Goal: Information Seeking & Learning: Learn about a topic

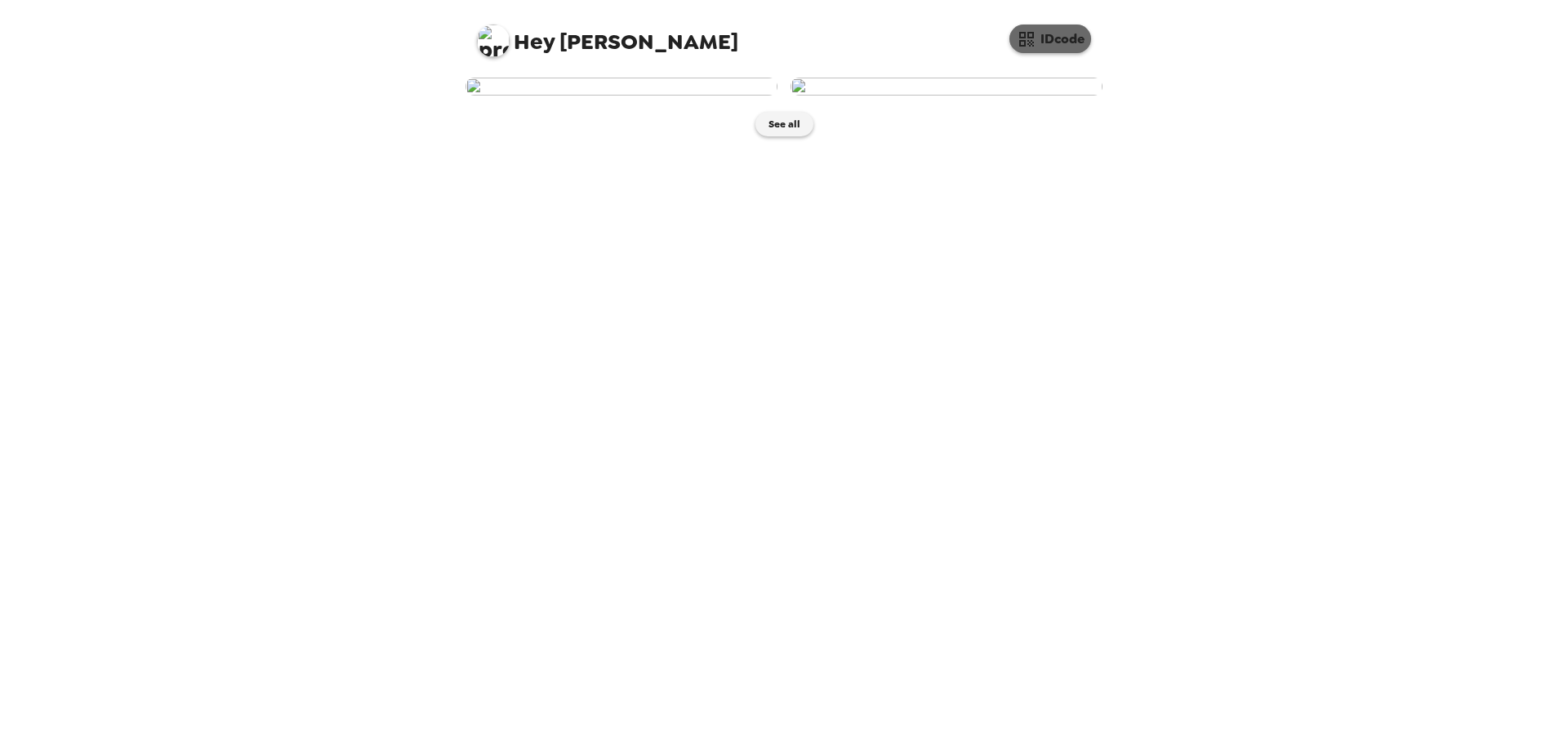
click at [1061, 36] on button "IDcode" at bounding box center [1050, 39] width 82 height 29
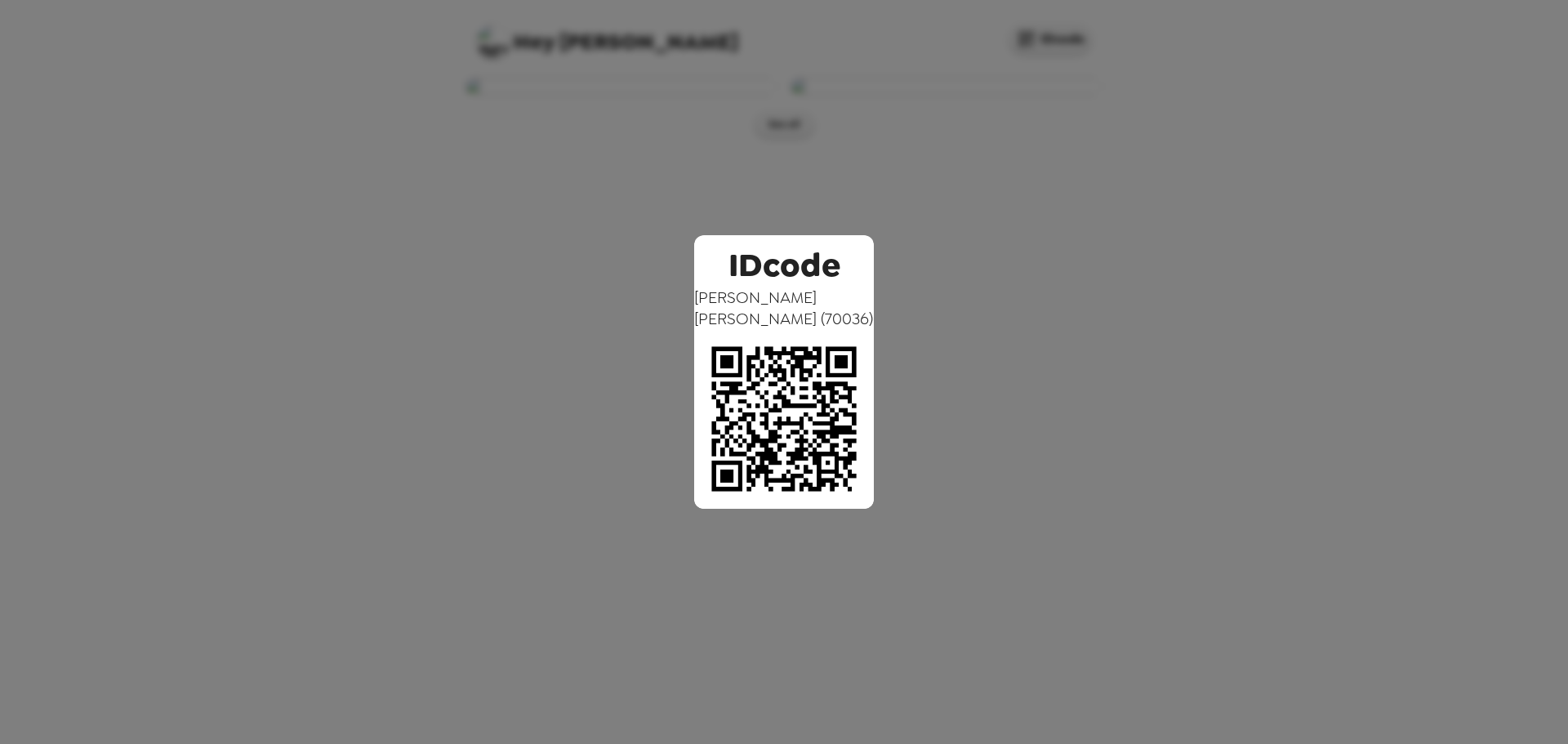
click at [1216, 265] on div "IDcode Lindsey Doperalski ( 70036 )" at bounding box center [784, 372] width 1568 height 744
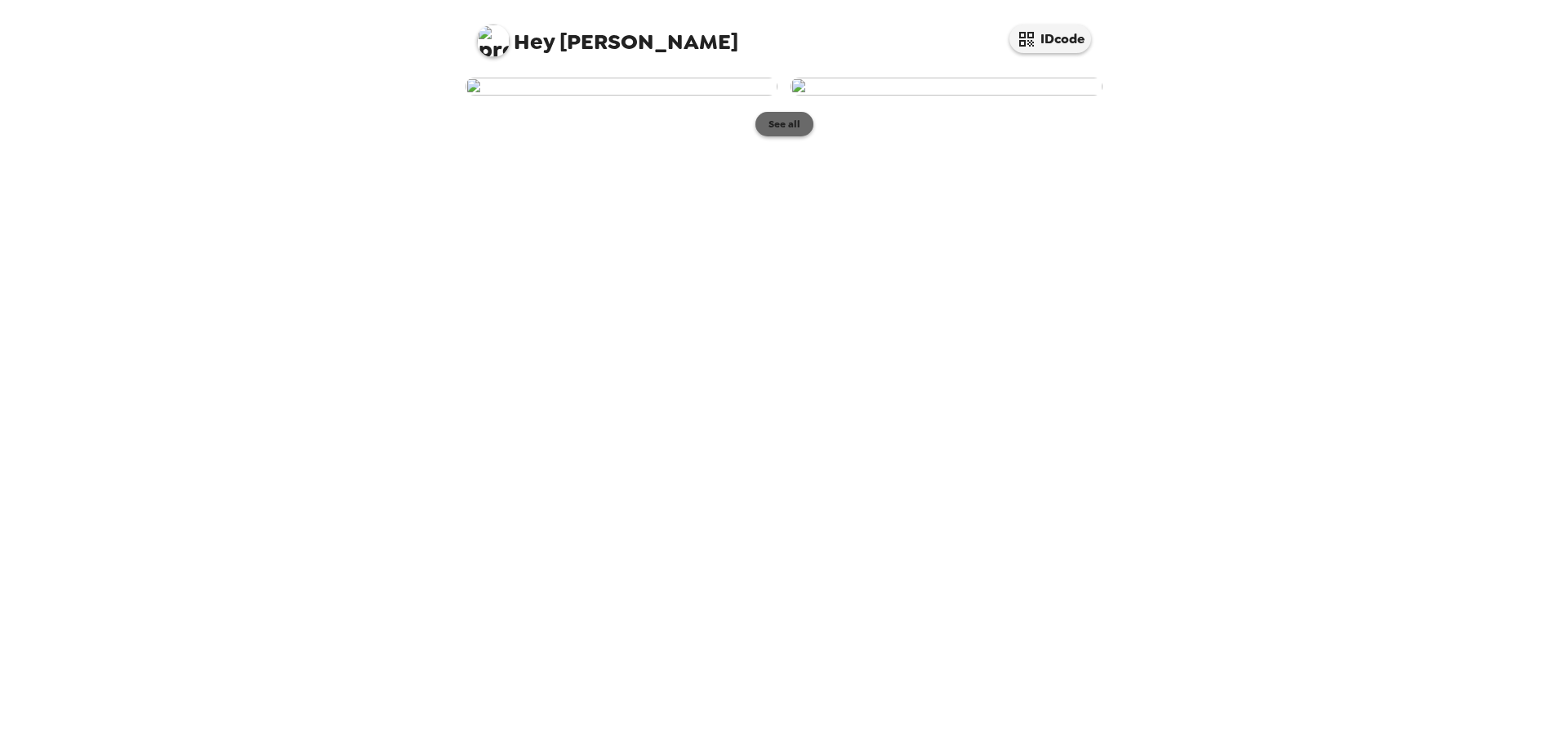
click at [793, 136] on button "See all" at bounding box center [784, 123] width 58 height 25
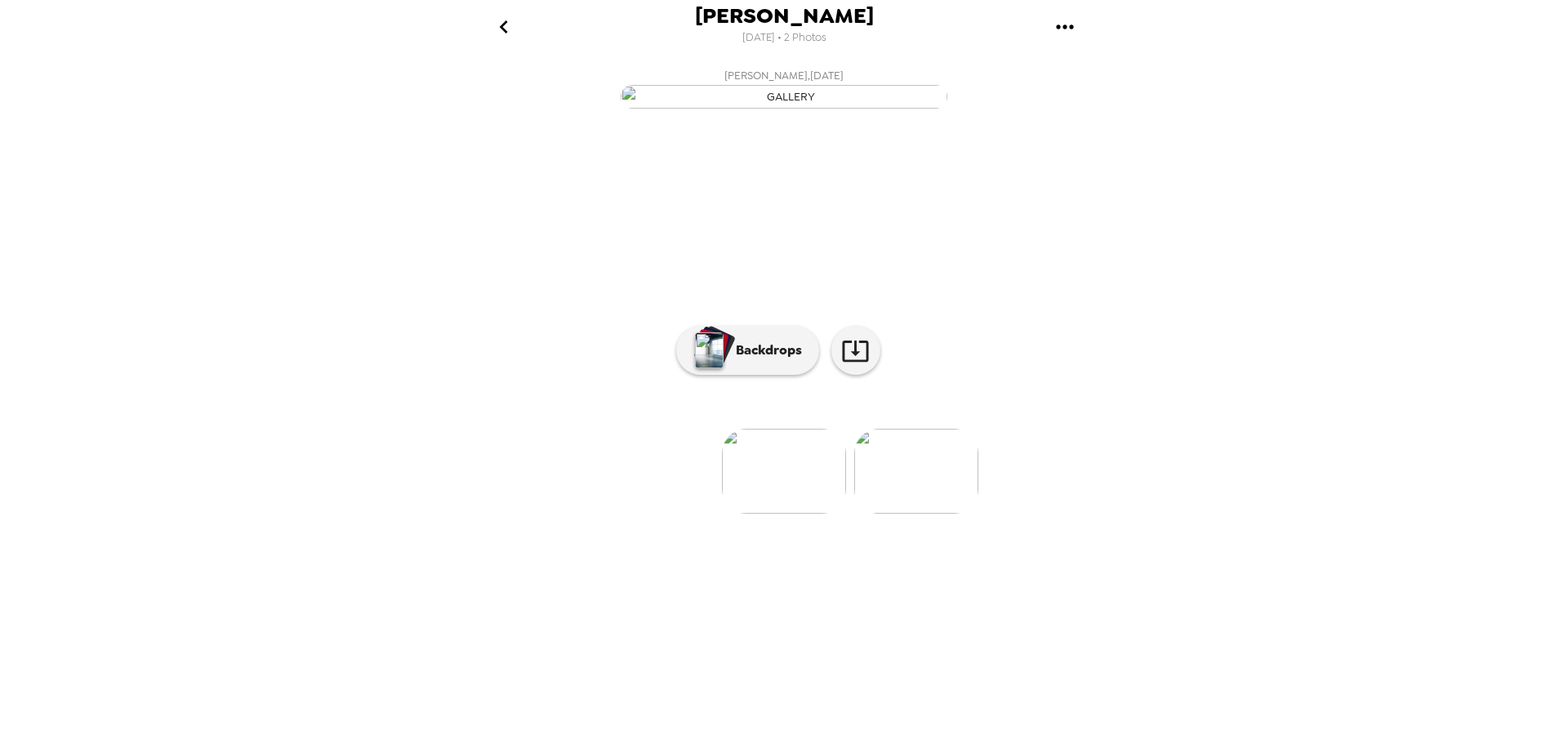
click at [1076, 23] on icon "gallery menu" at bounding box center [1064, 26] width 26 height 26
click at [1229, 386] on div at bounding box center [784, 372] width 1568 height 744
click at [507, 36] on icon "go back" at bounding box center [504, 26] width 26 height 26
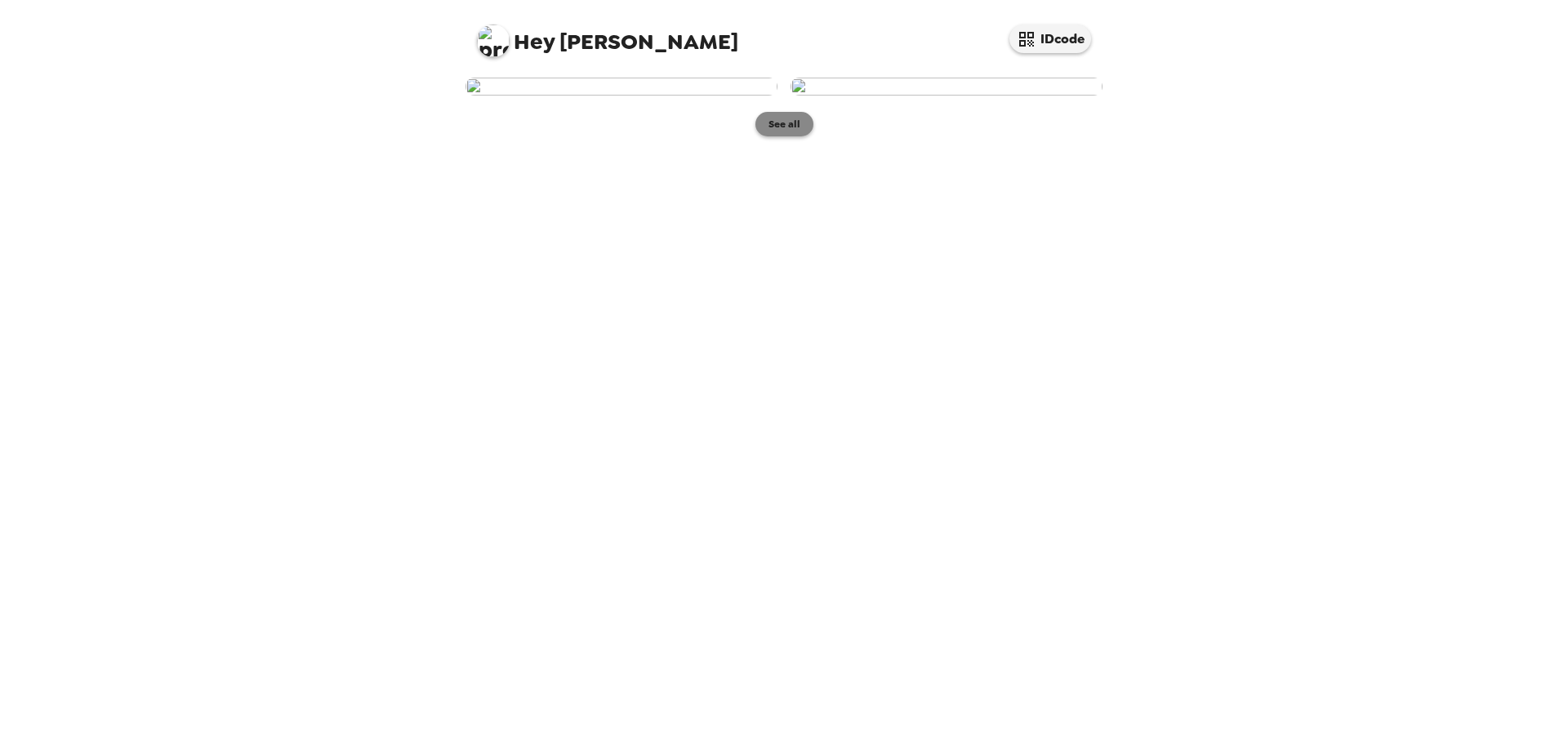
click at [787, 136] on button "See all" at bounding box center [784, 123] width 58 height 25
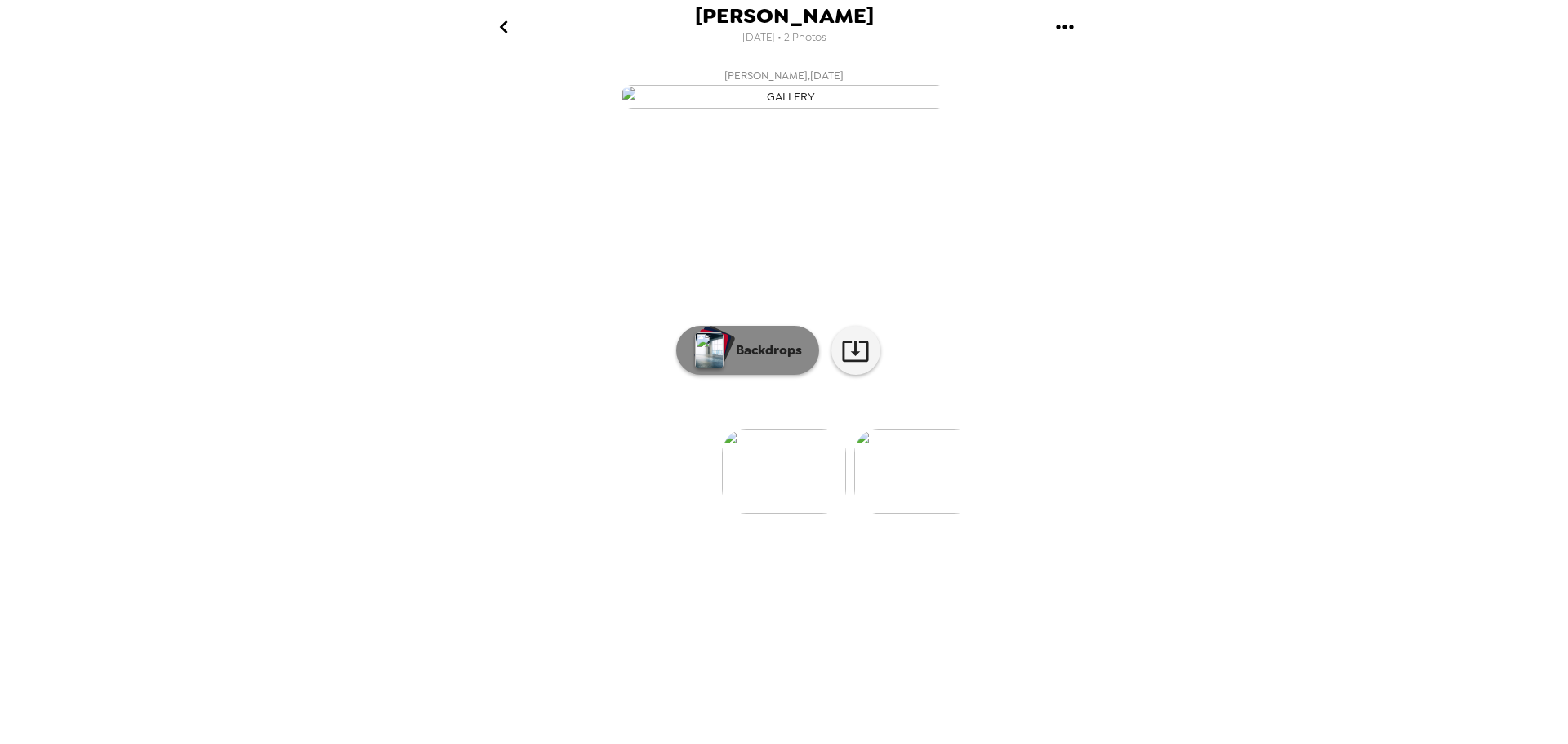
click at [758, 360] on p "Backdrops" at bounding box center [765, 350] width 74 height 19
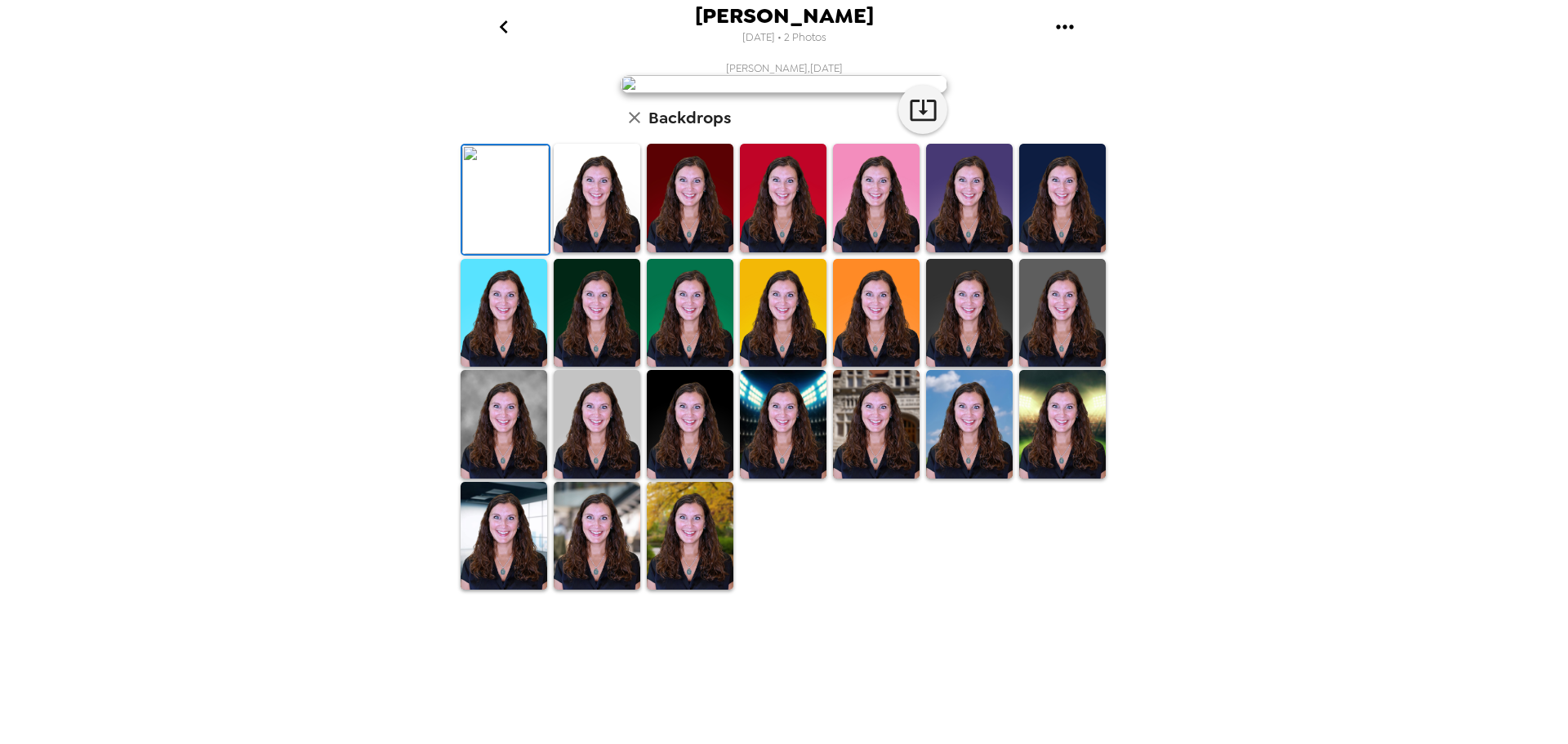
scroll to position [238, 0]
click at [797, 368] on img at bounding box center [783, 313] width 86 height 108
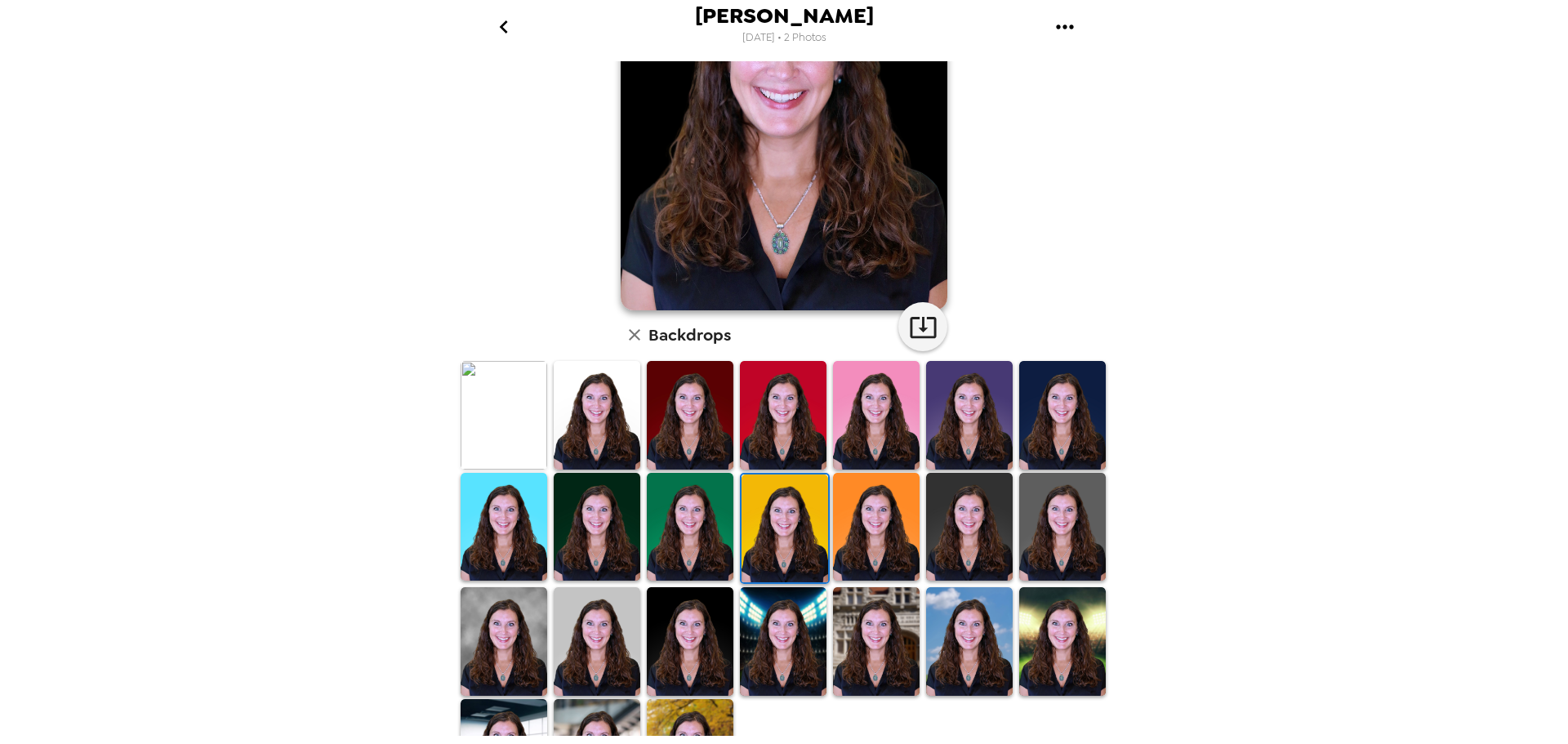
scroll to position [156, 0]
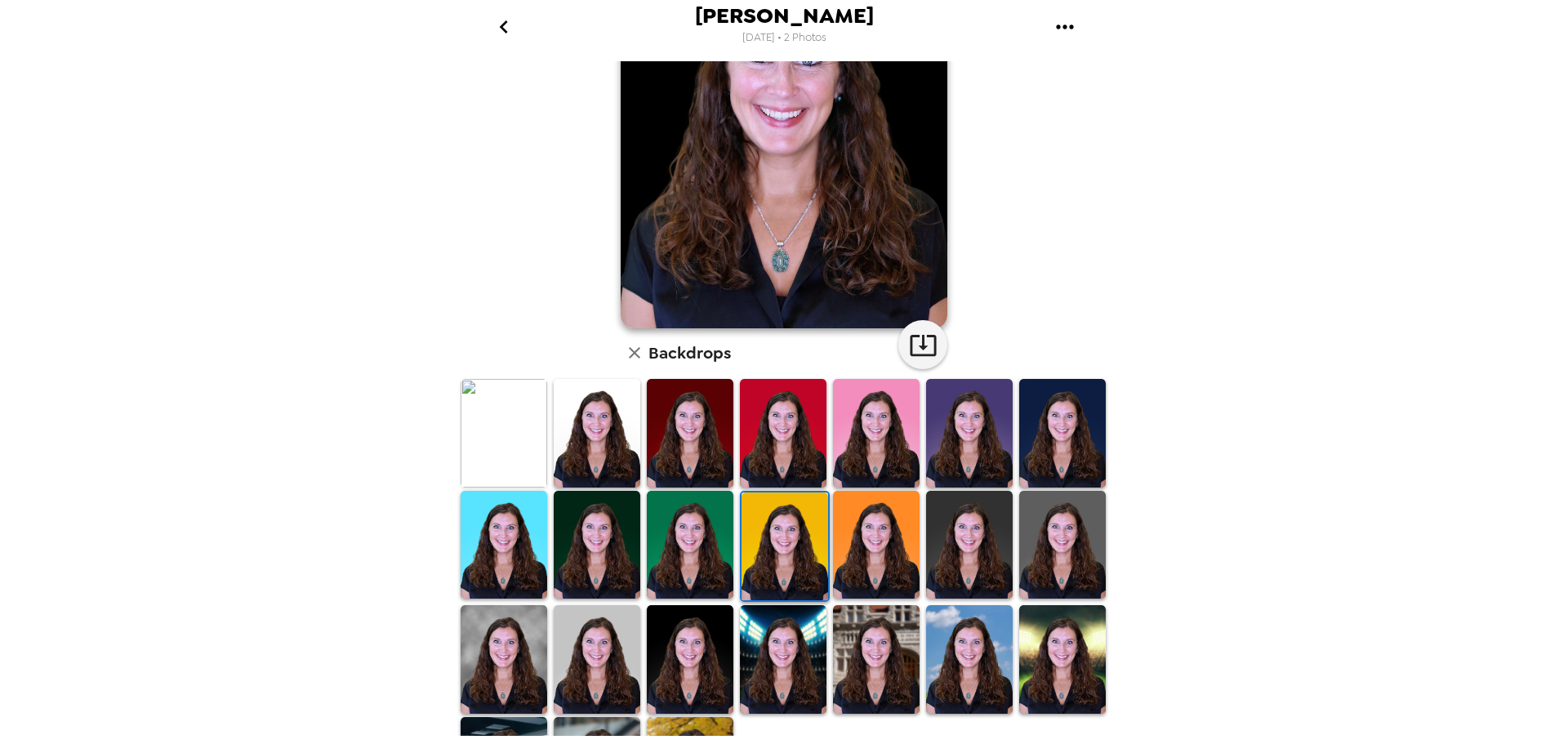
click at [711, 440] on img at bounding box center [690, 433] width 86 height 108
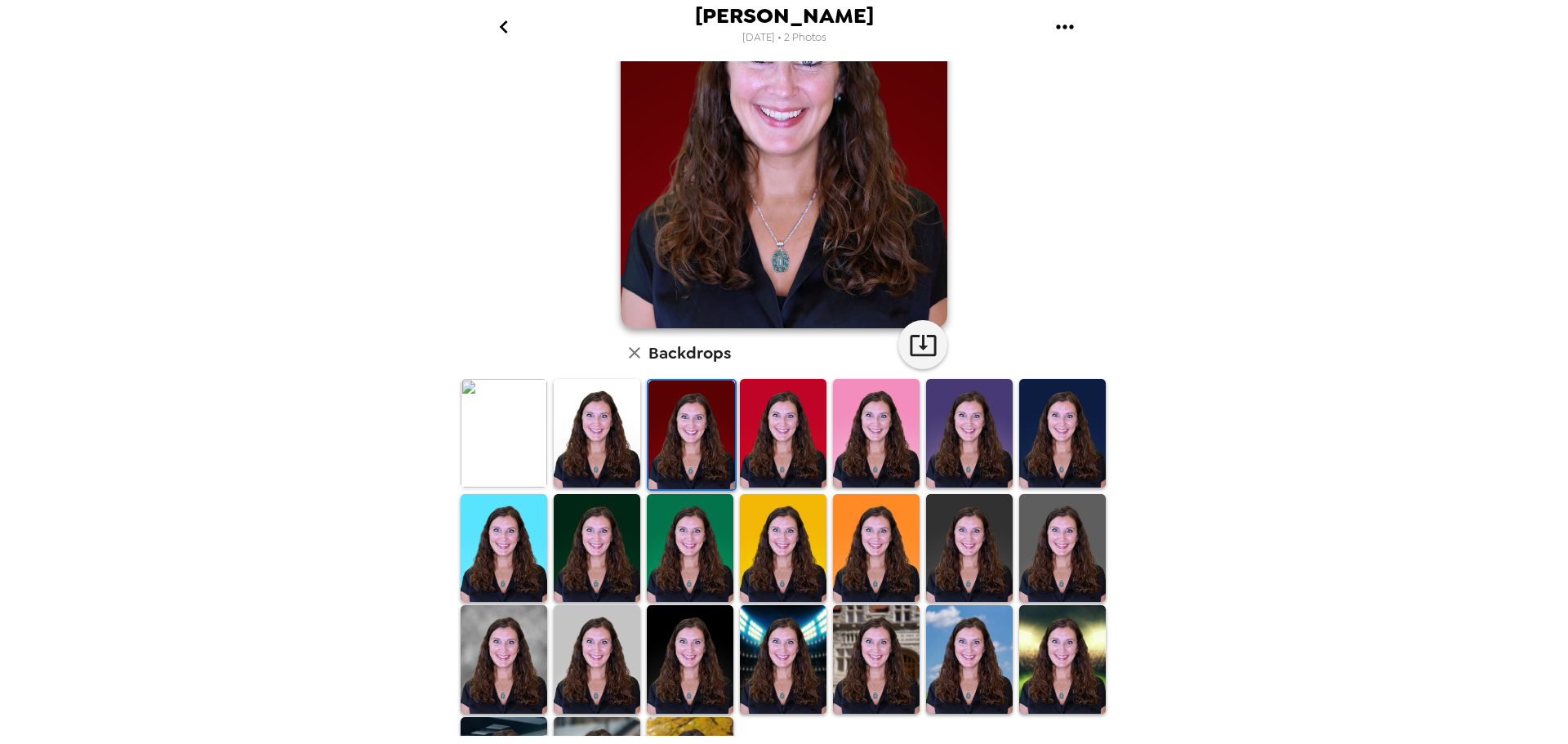
scroll to position [0, 0]
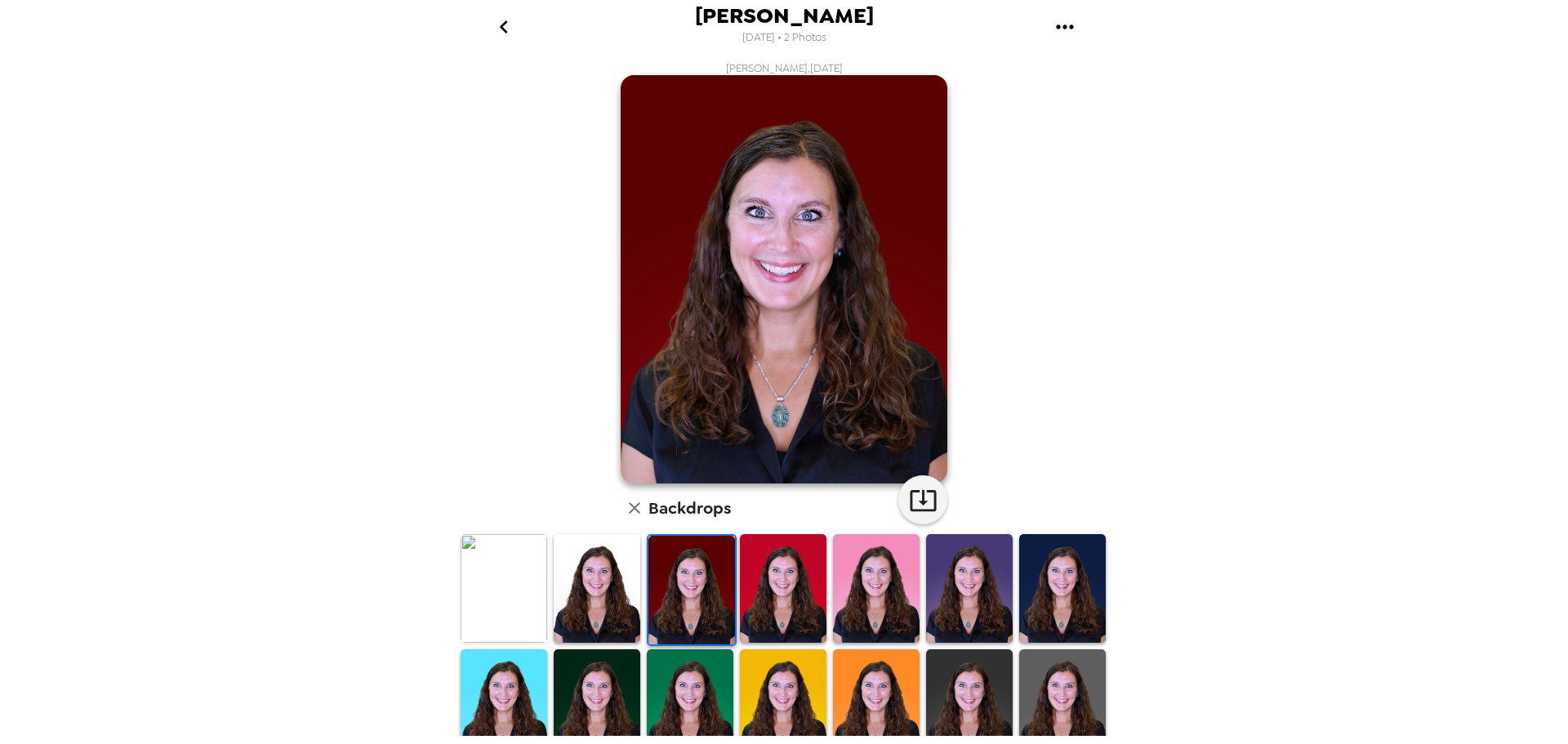
click at [498, 19] on icon "go back" at bounding box center [504, 26] width 26 height 26
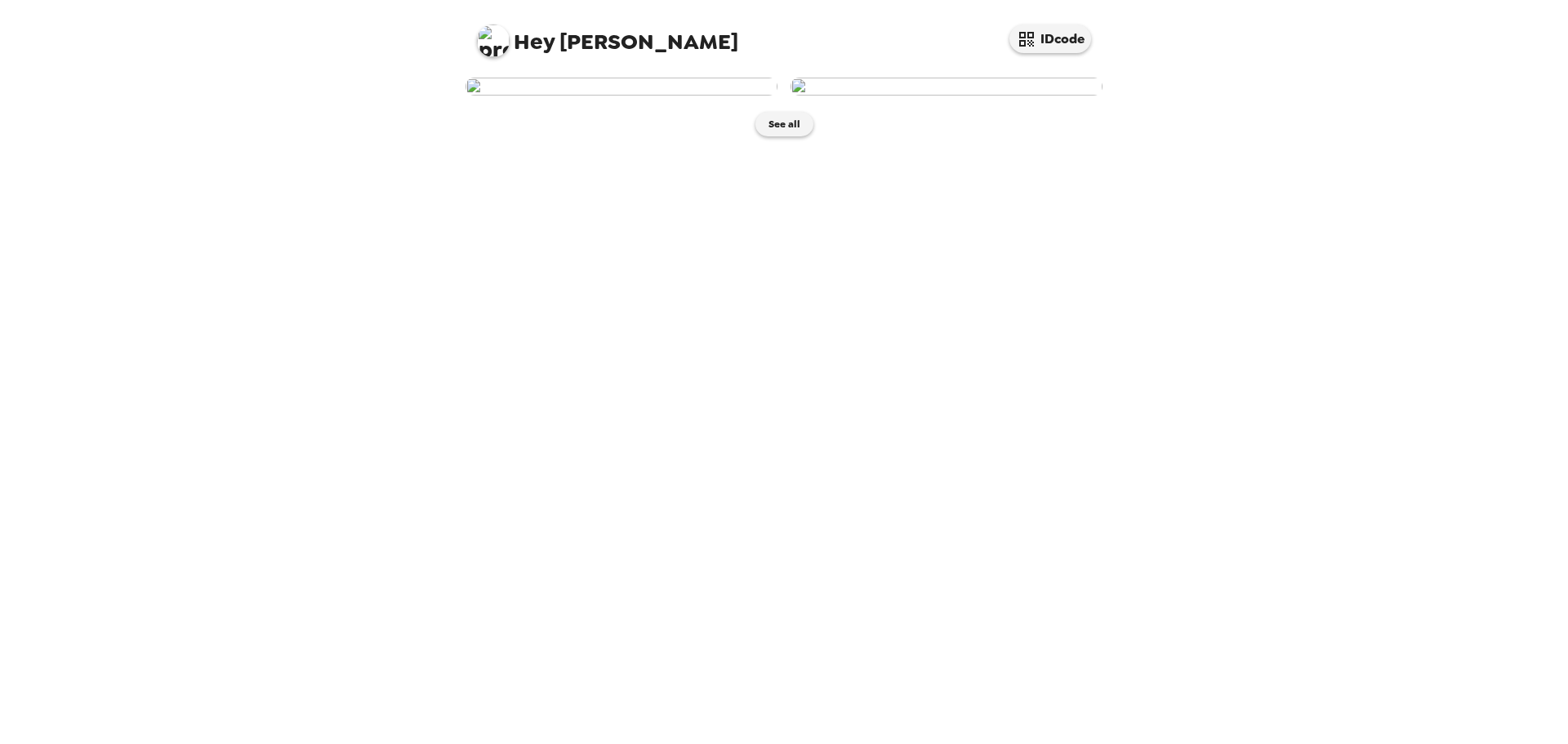
click at [953, 96] on img at bounding box center [946, 86] width 312 height 18
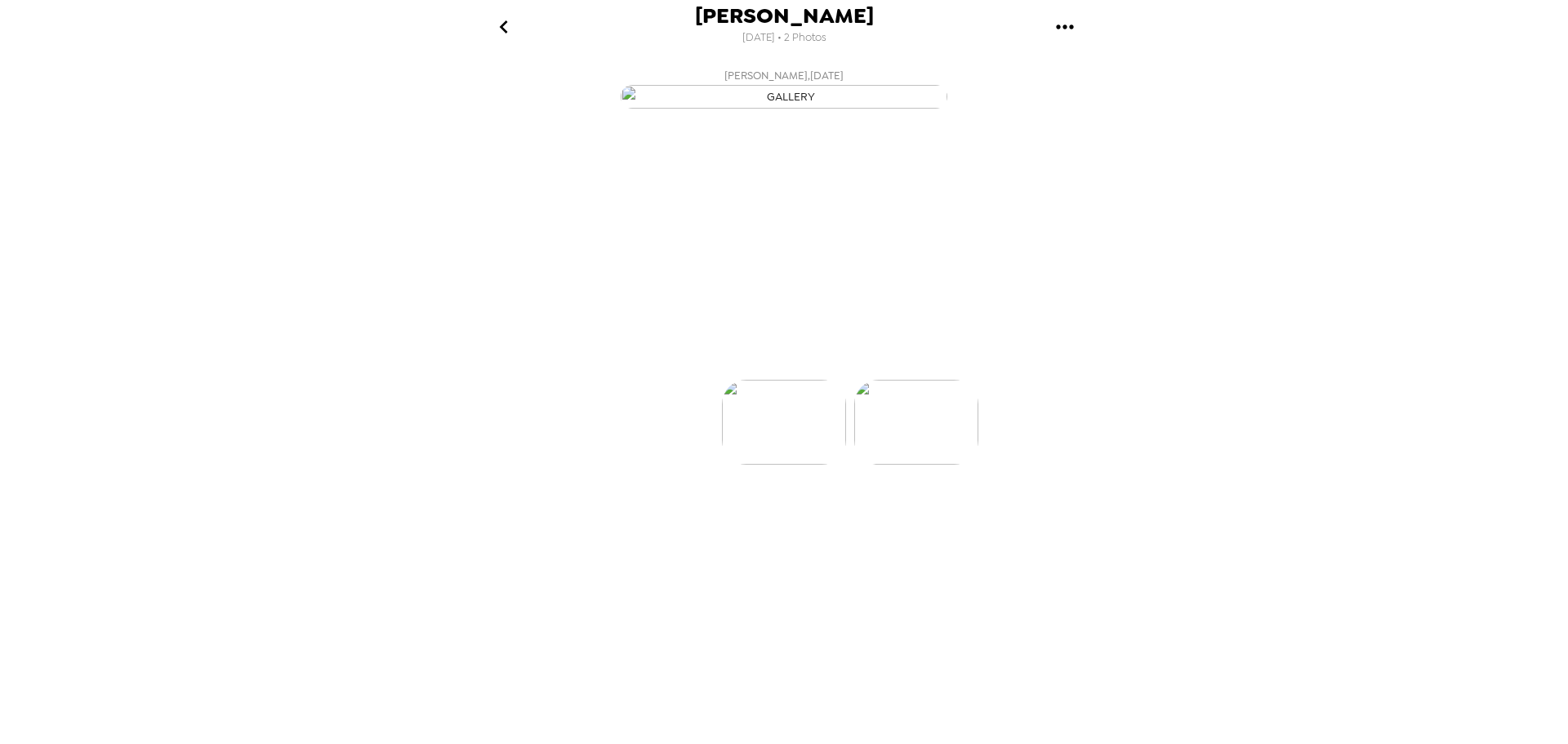
scroll to position [0, 131]
click at [790, 360] on p "Backdrops" at bounding box center [765, 350] width 74 height 19
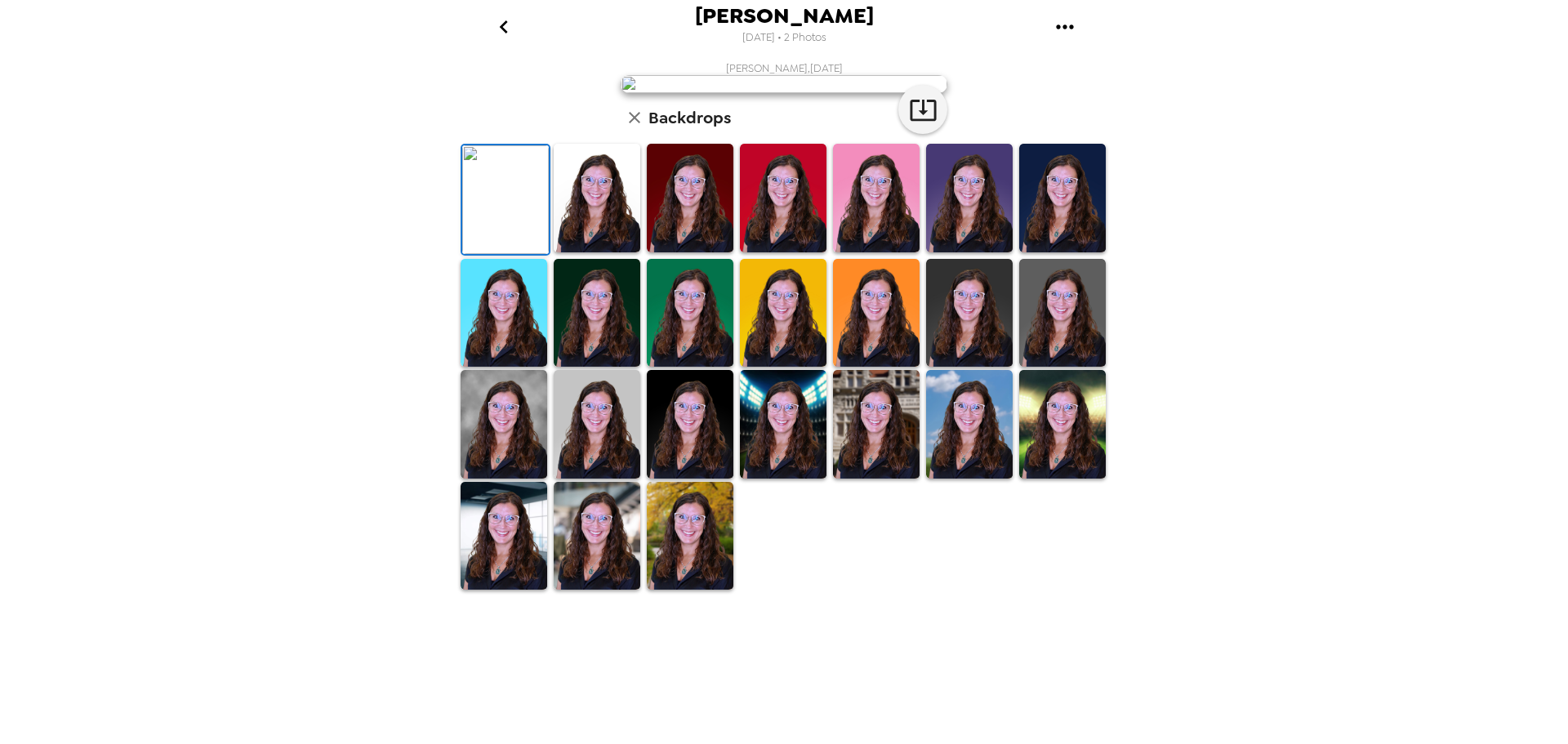
scroll to position [238, 0]
click at [937, 479] on img at bounding box center [970, 424] width 86 height 108
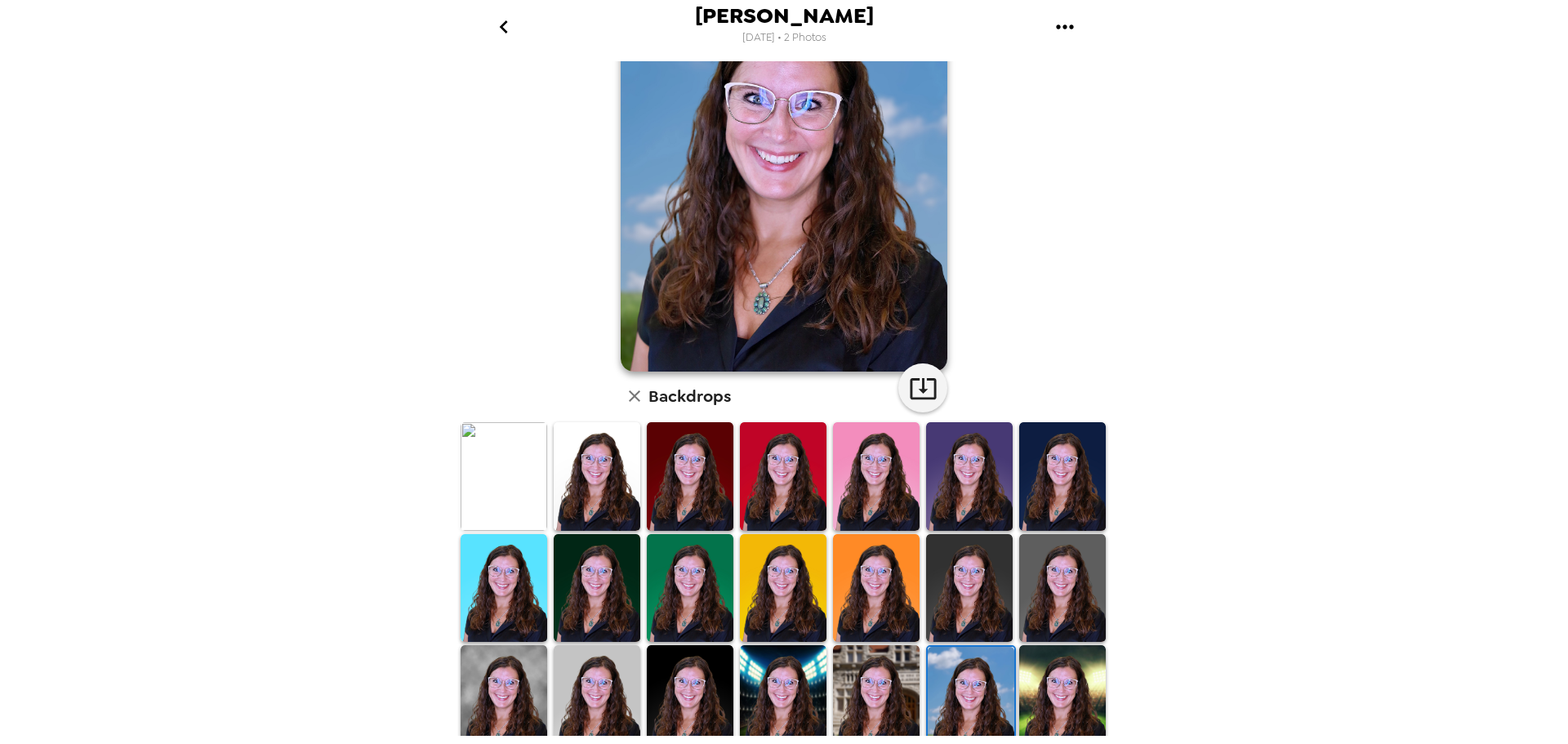
scroll to position [0, 0]
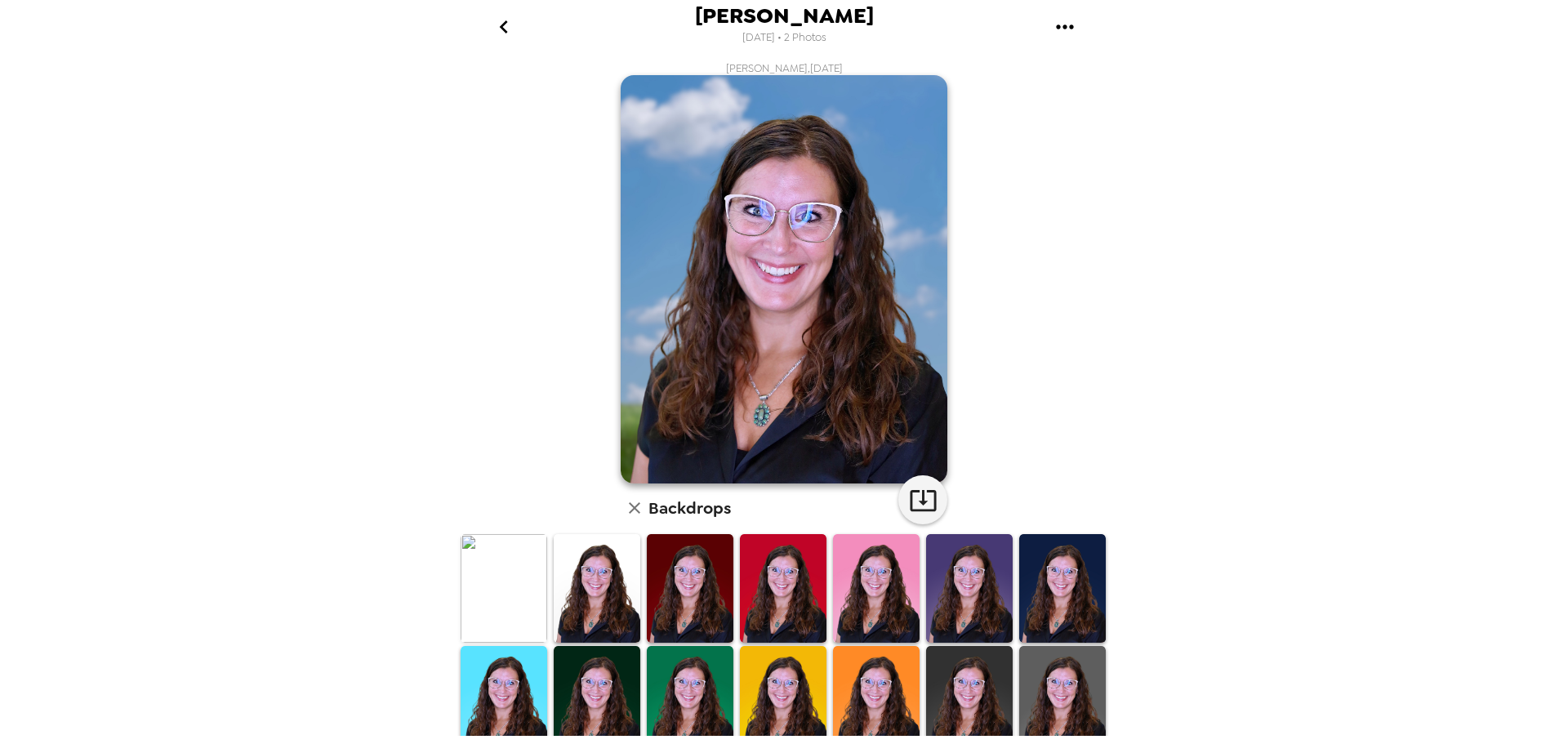
click at [590, 577] on img at bounding box center [597, 588] width 86 height 108
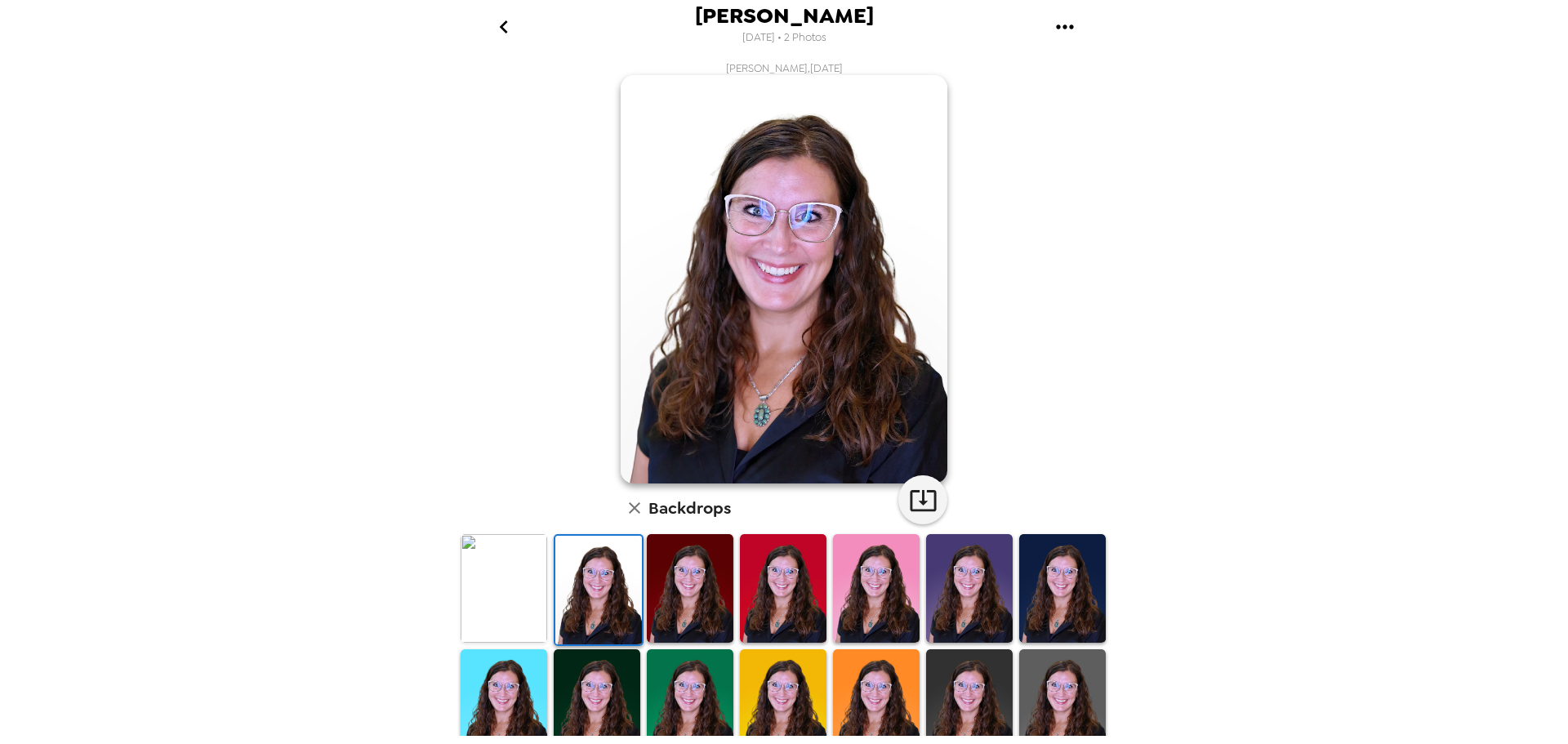
click at [1049, 588] on img at bounding box center [1063, 588] width 86 height 108
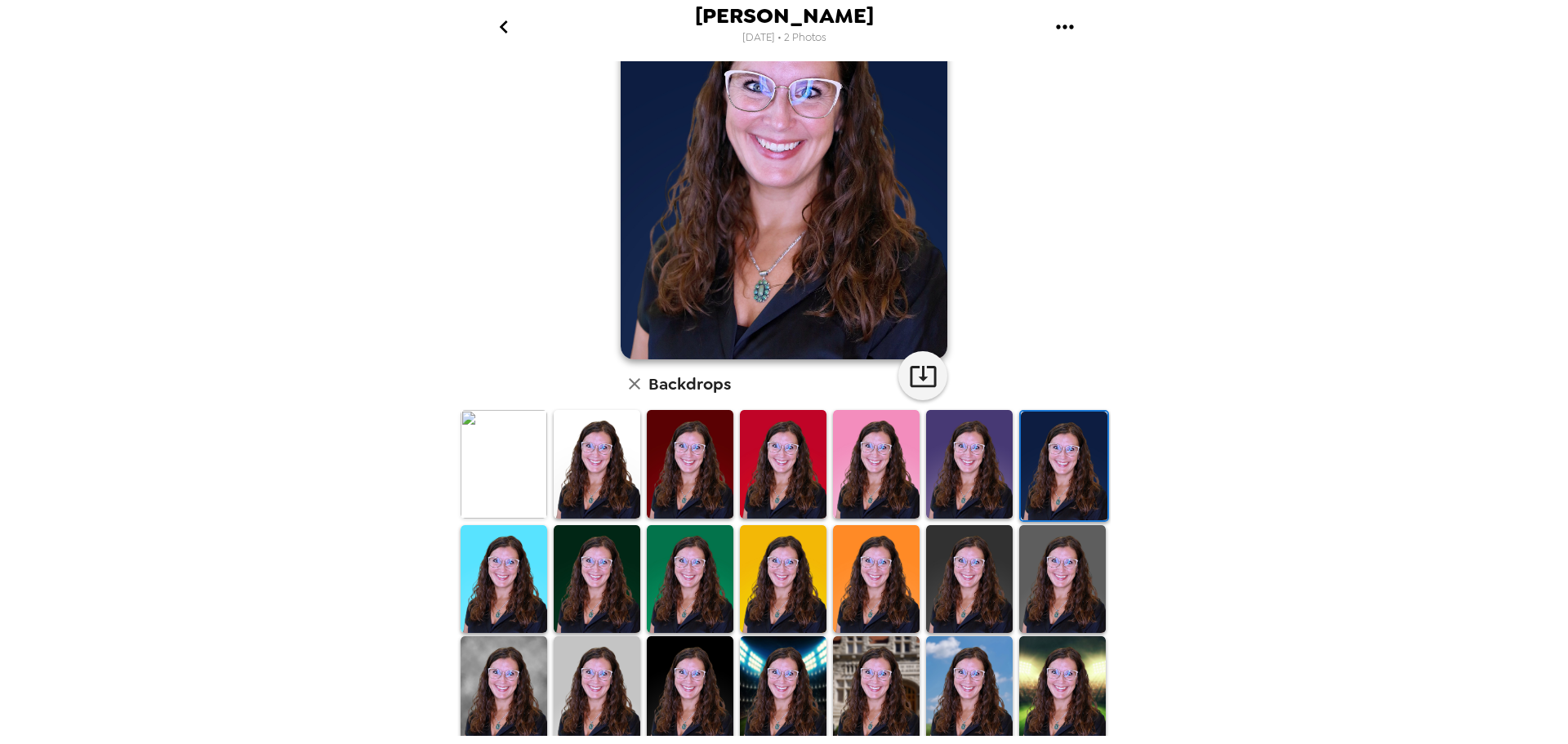
scroll to position [163, 0]
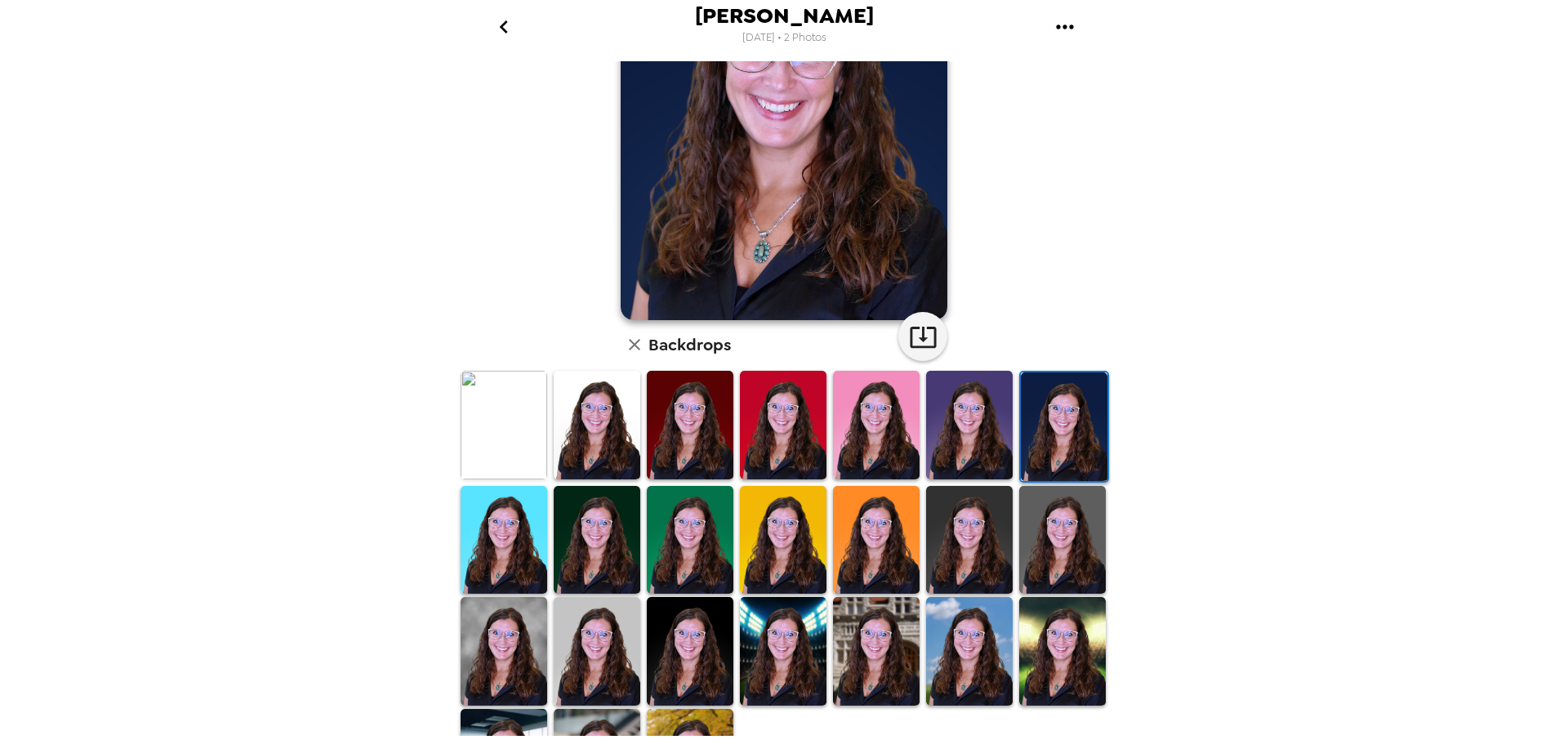
click at [566, 528] on img at bounding box center [597, 540] width 86 height 108
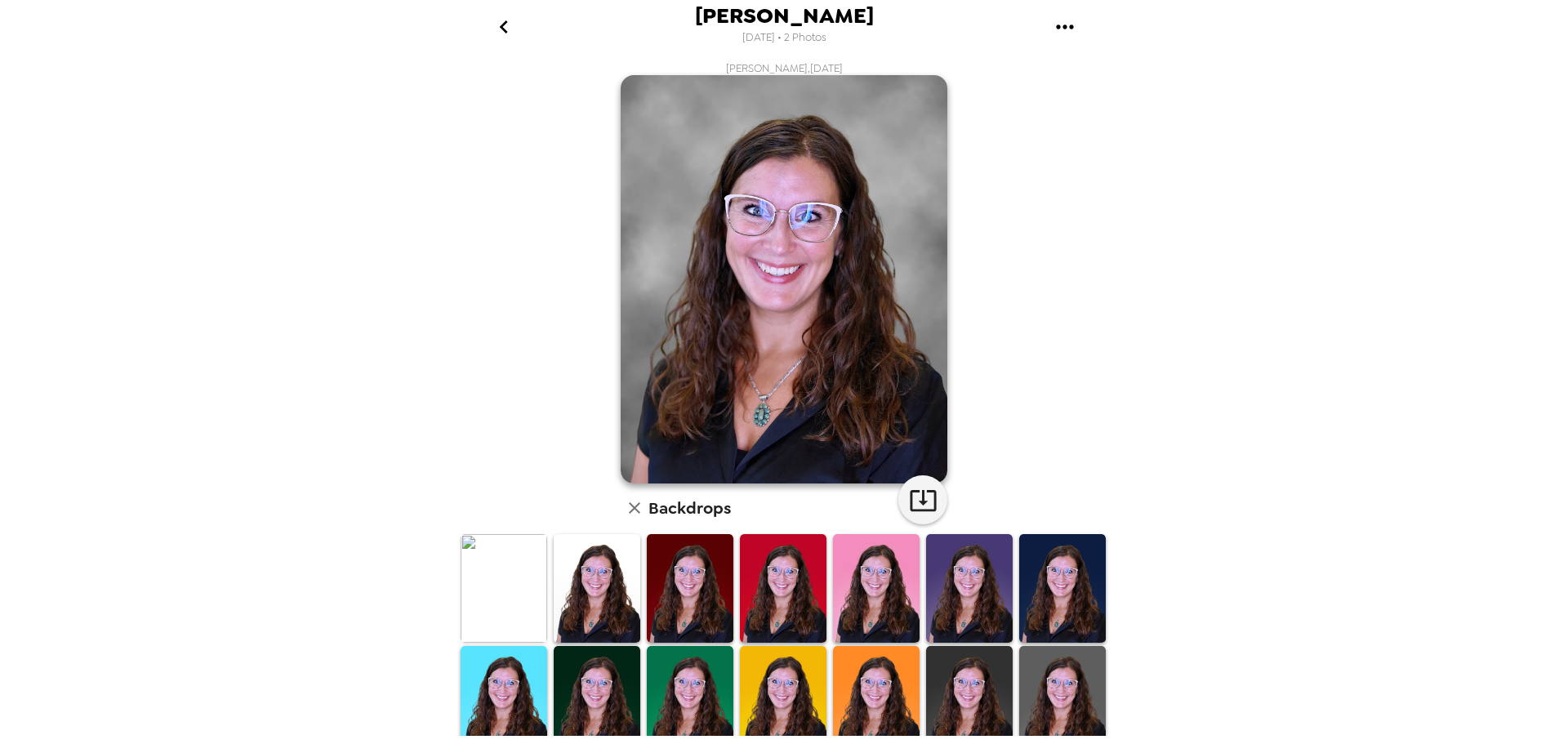
scroll to position [163, 0]
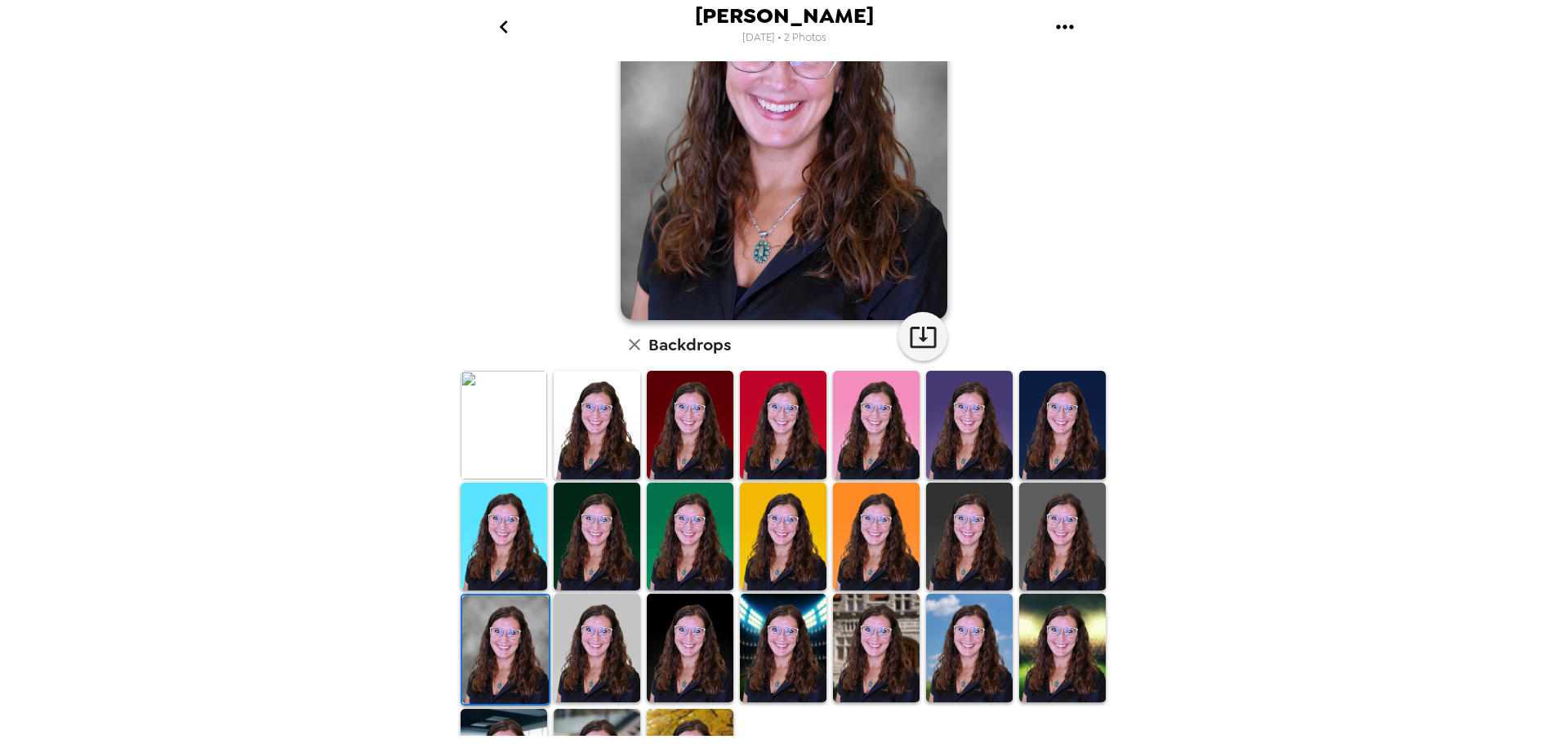
click at [715, 638] on img at bounding box center [690, 648] width 86 height 108
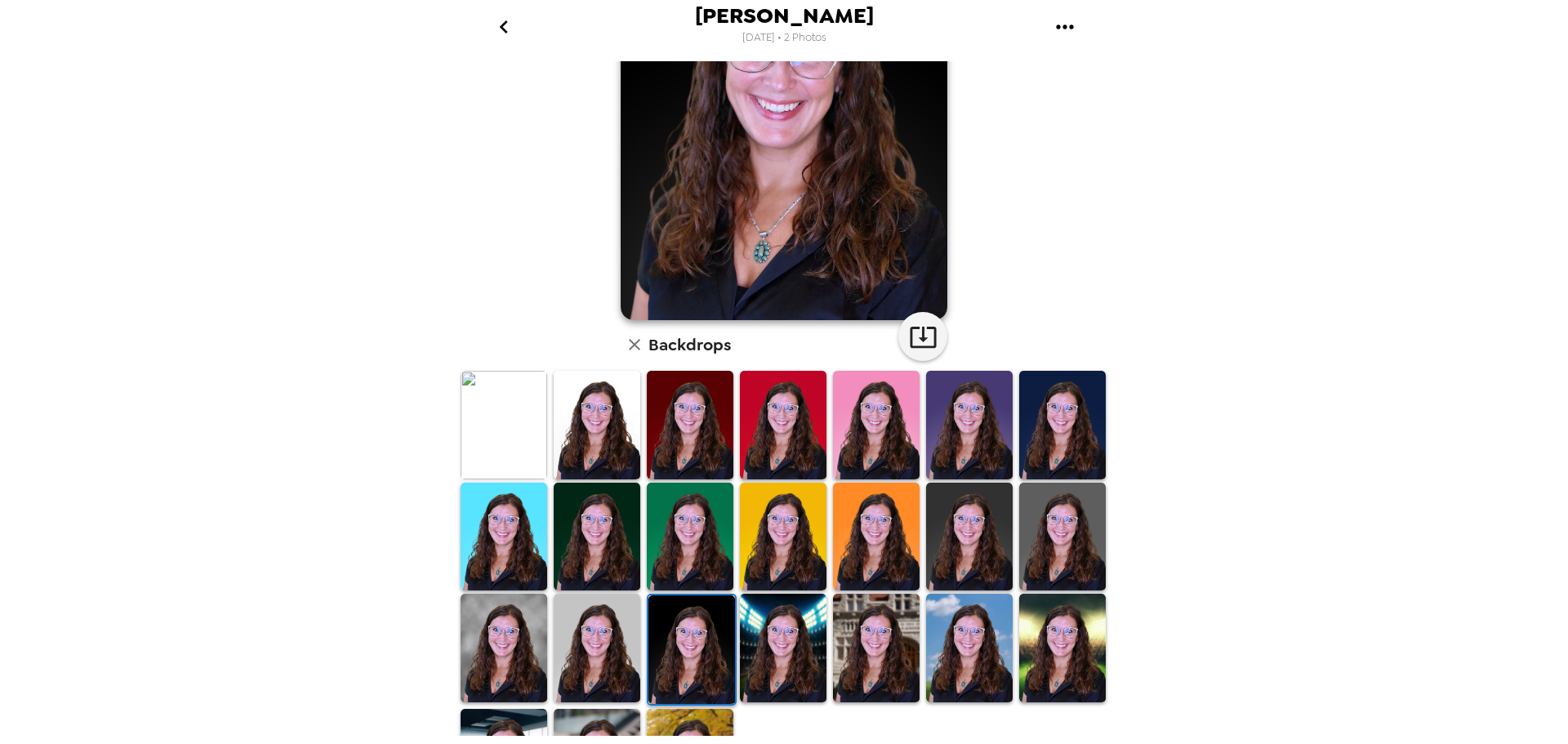
click at [596, 643] on img at bounding box center [597, 648] width 86 height 108
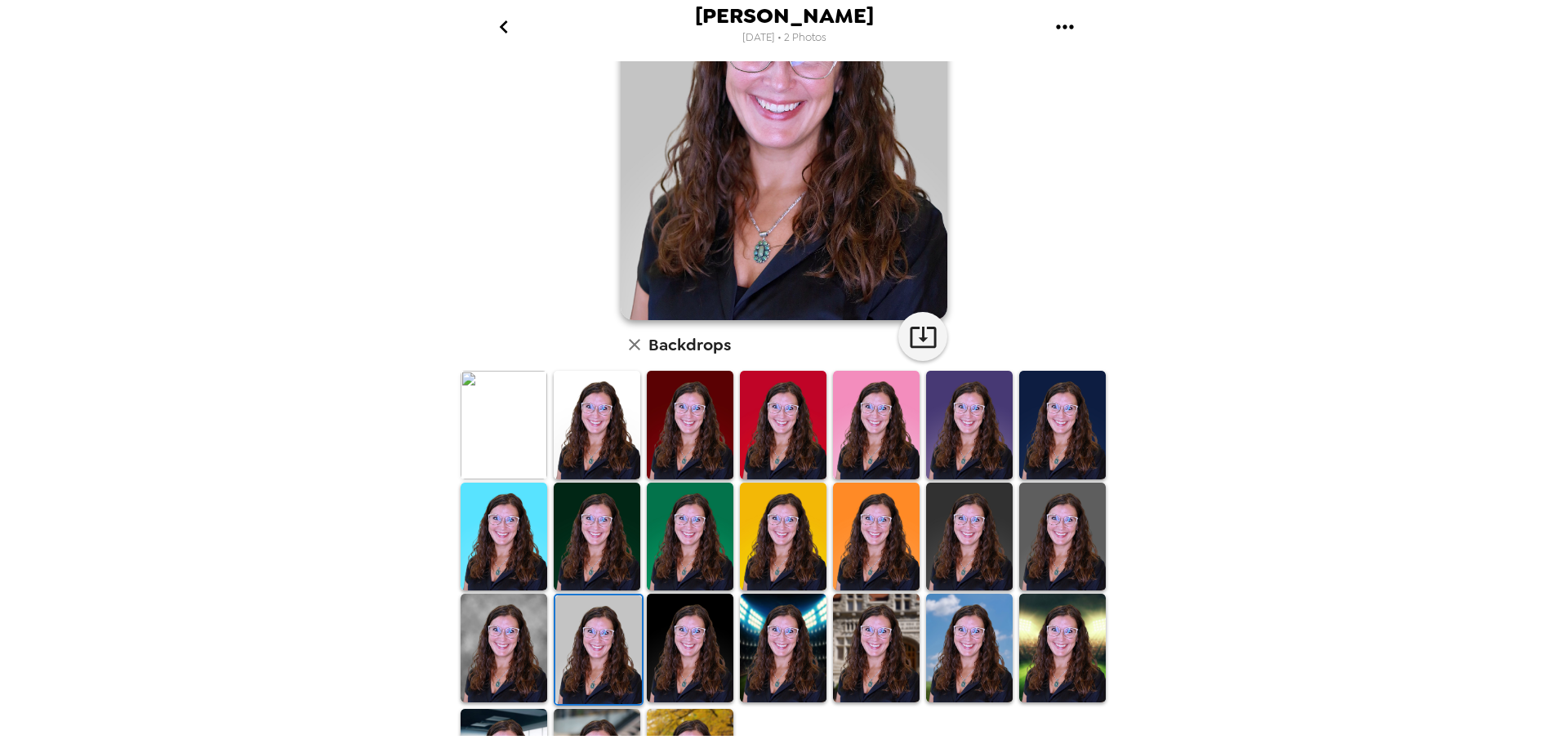
scroll to position [237, 0]
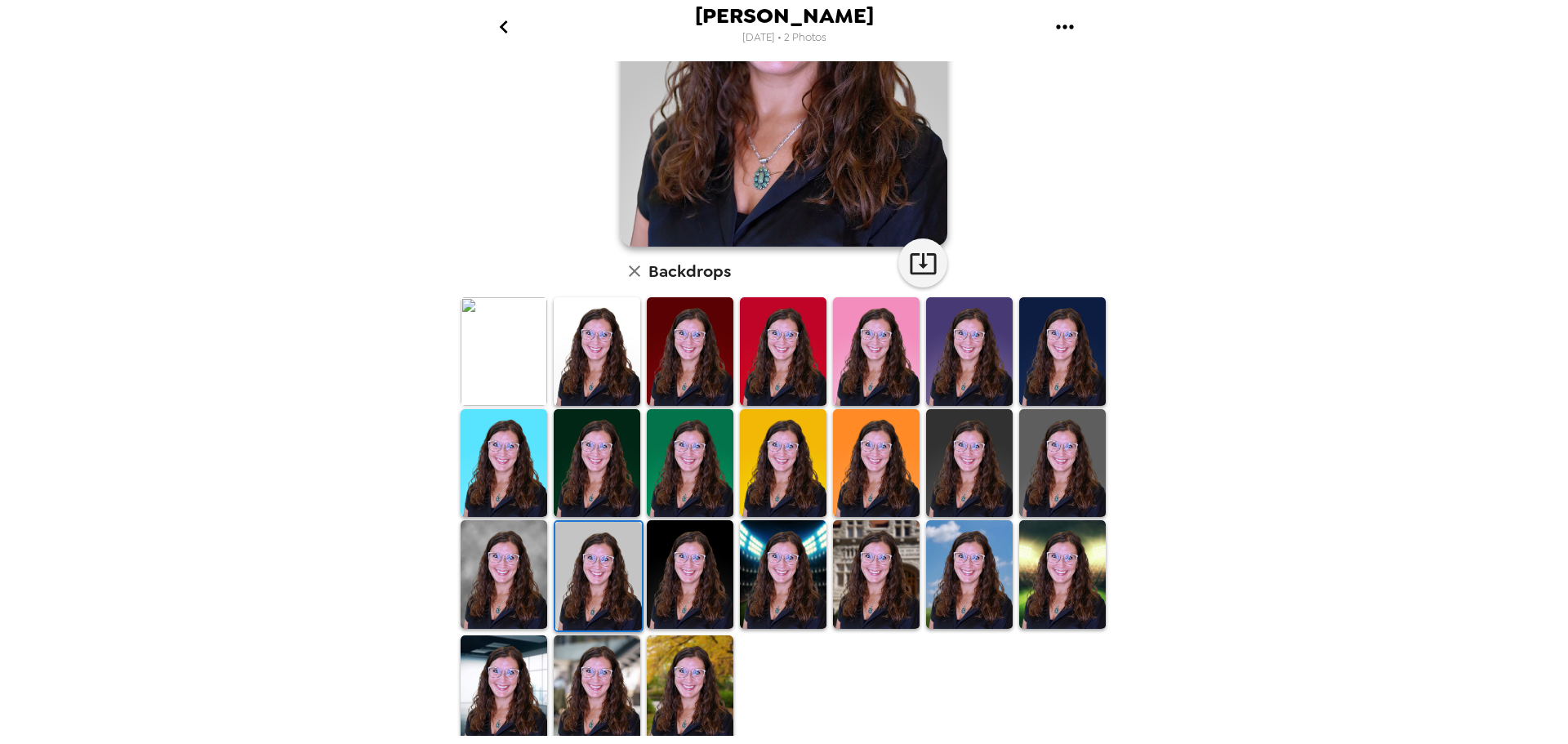
click at [490, 670] on img at bounding box center [504, 690] width 86 height 108
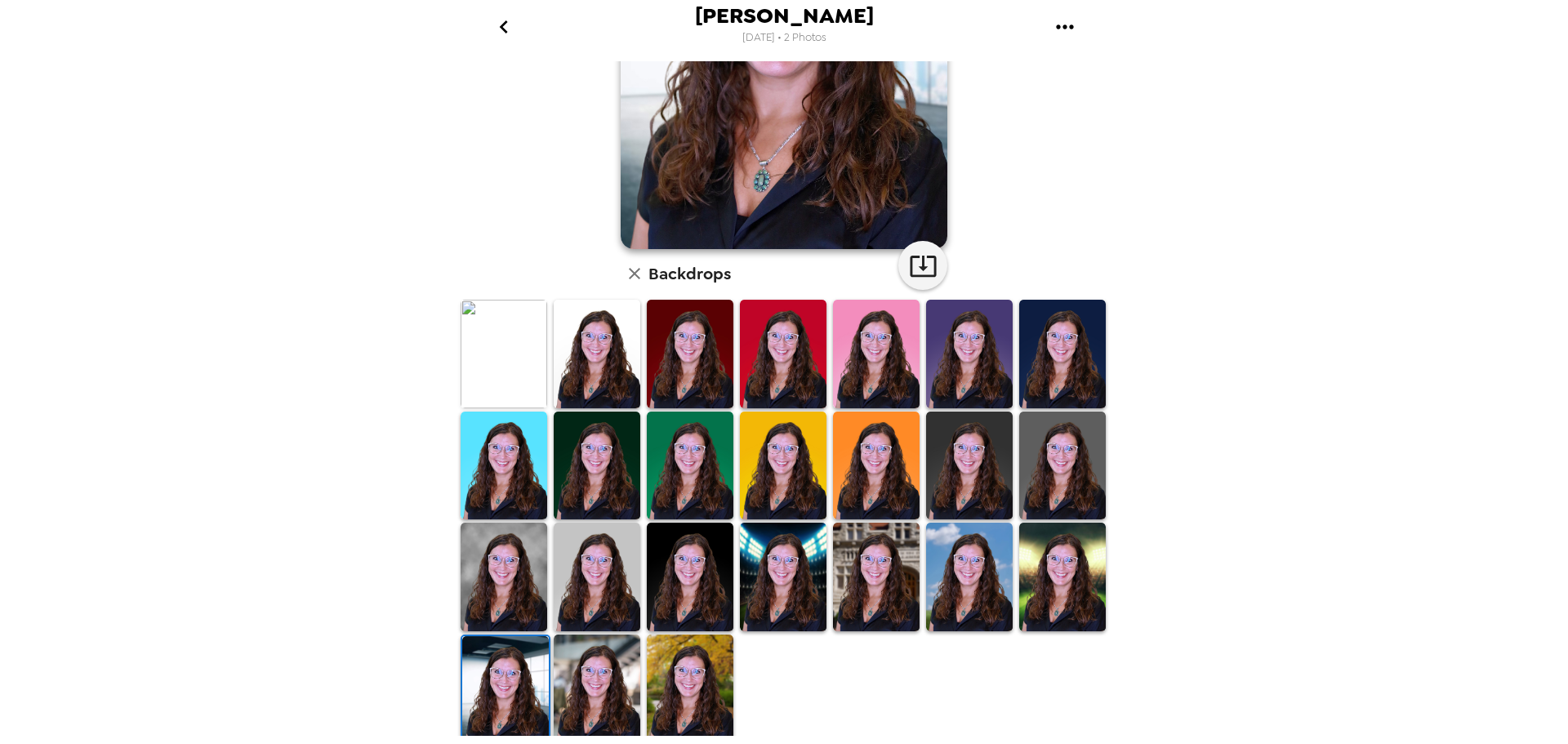
scroll to position [0, 0]
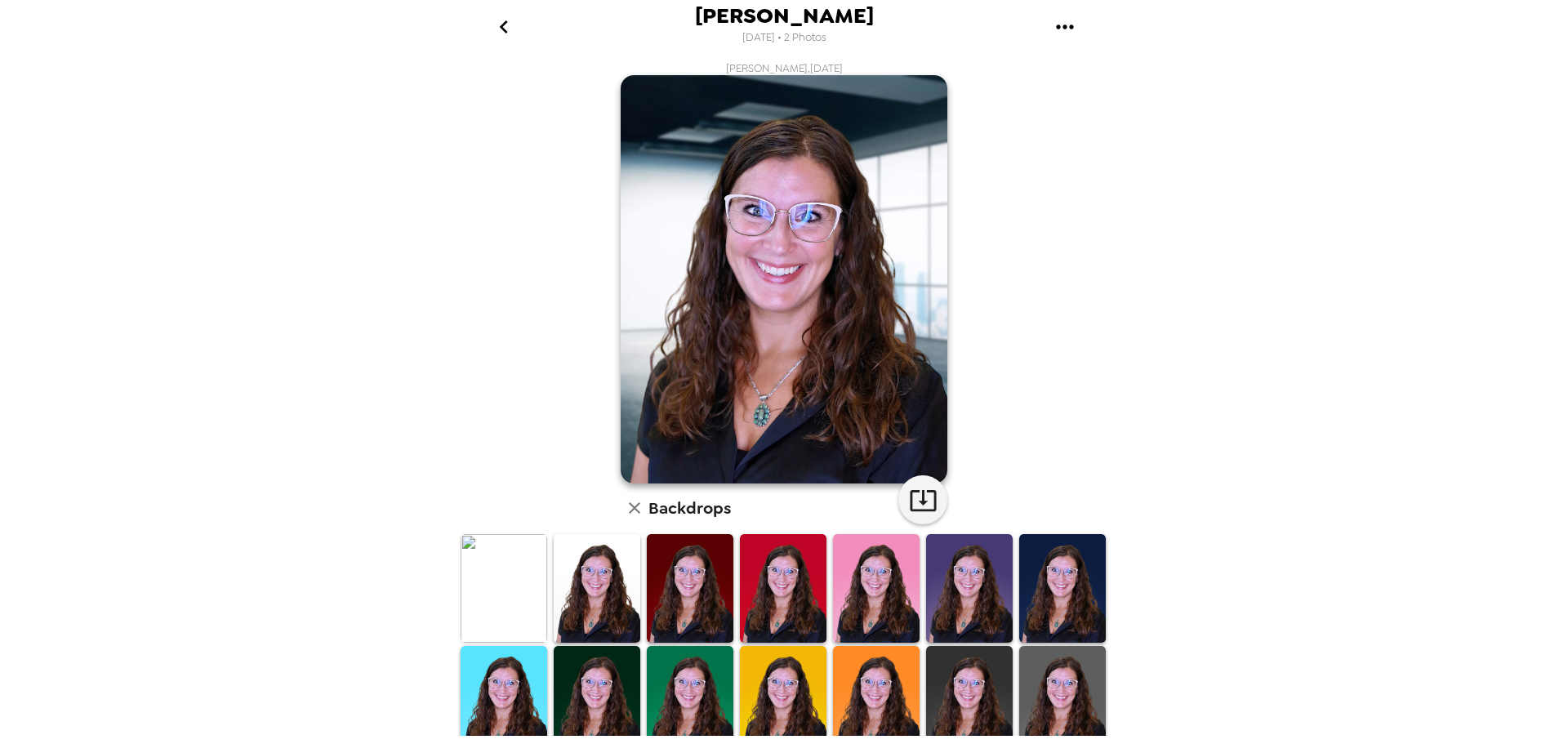
click at [863, 664] on img at bounding box center [876, 700] width 86 height 108
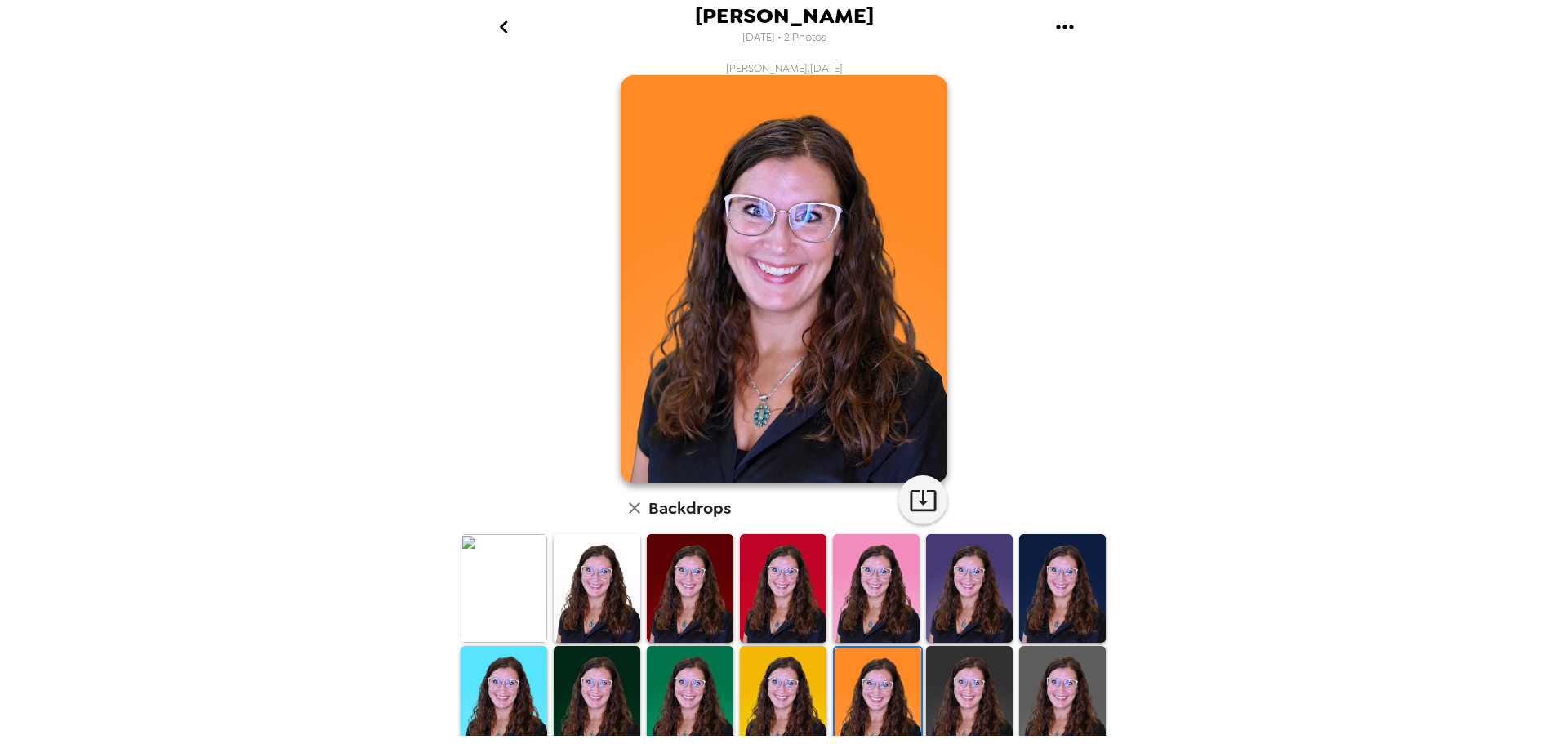
click at [807, 690] on img at bounding box center [783, 700] width 86 height 108
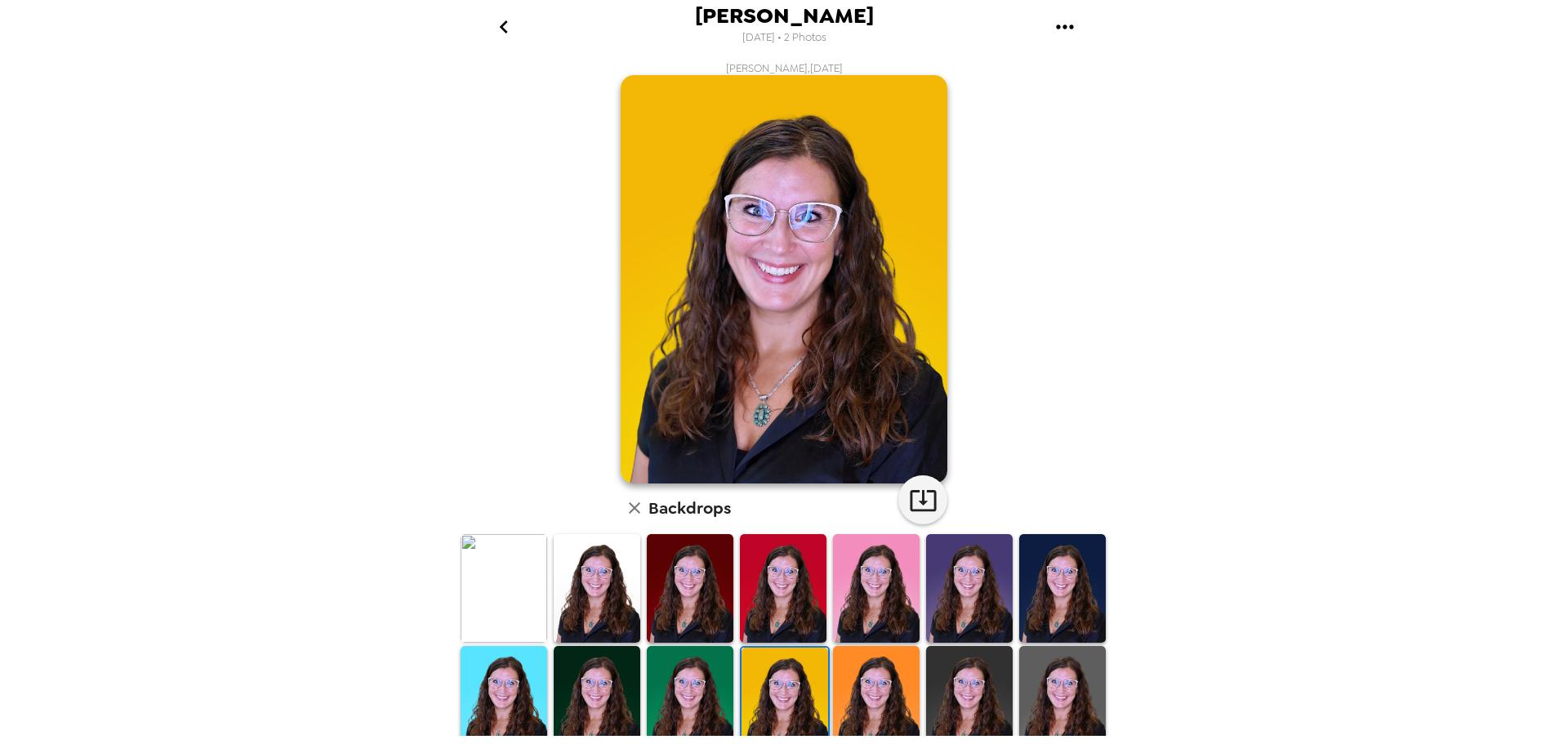
click at [518, 676] on img at bounding box center [504, 700] width 86 height 108
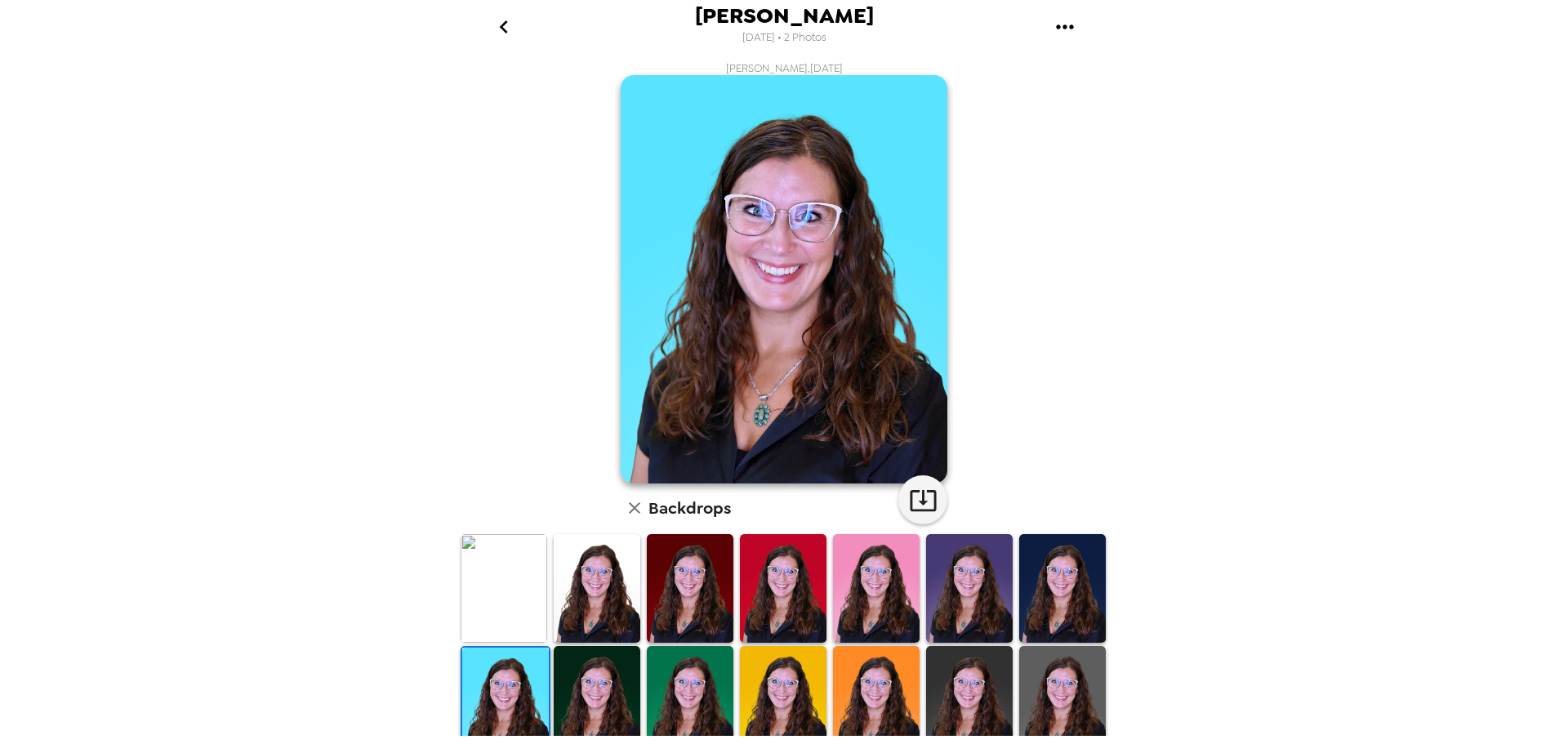
click at [529, 588] on img at bounding box center [504, 588] width 86 height 108
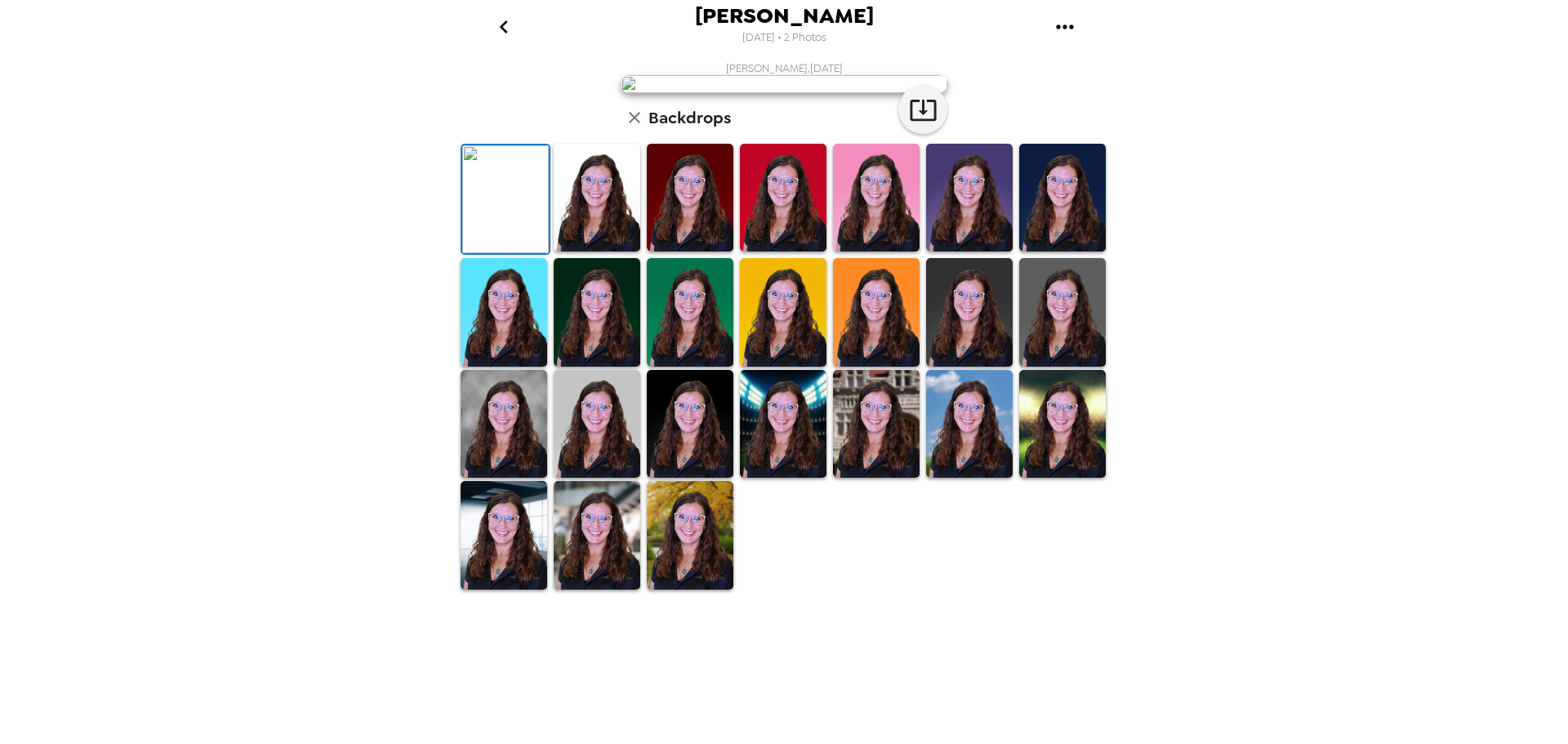
click at [620, 252] on img at bounding box center [597, 198] width 86 height 108
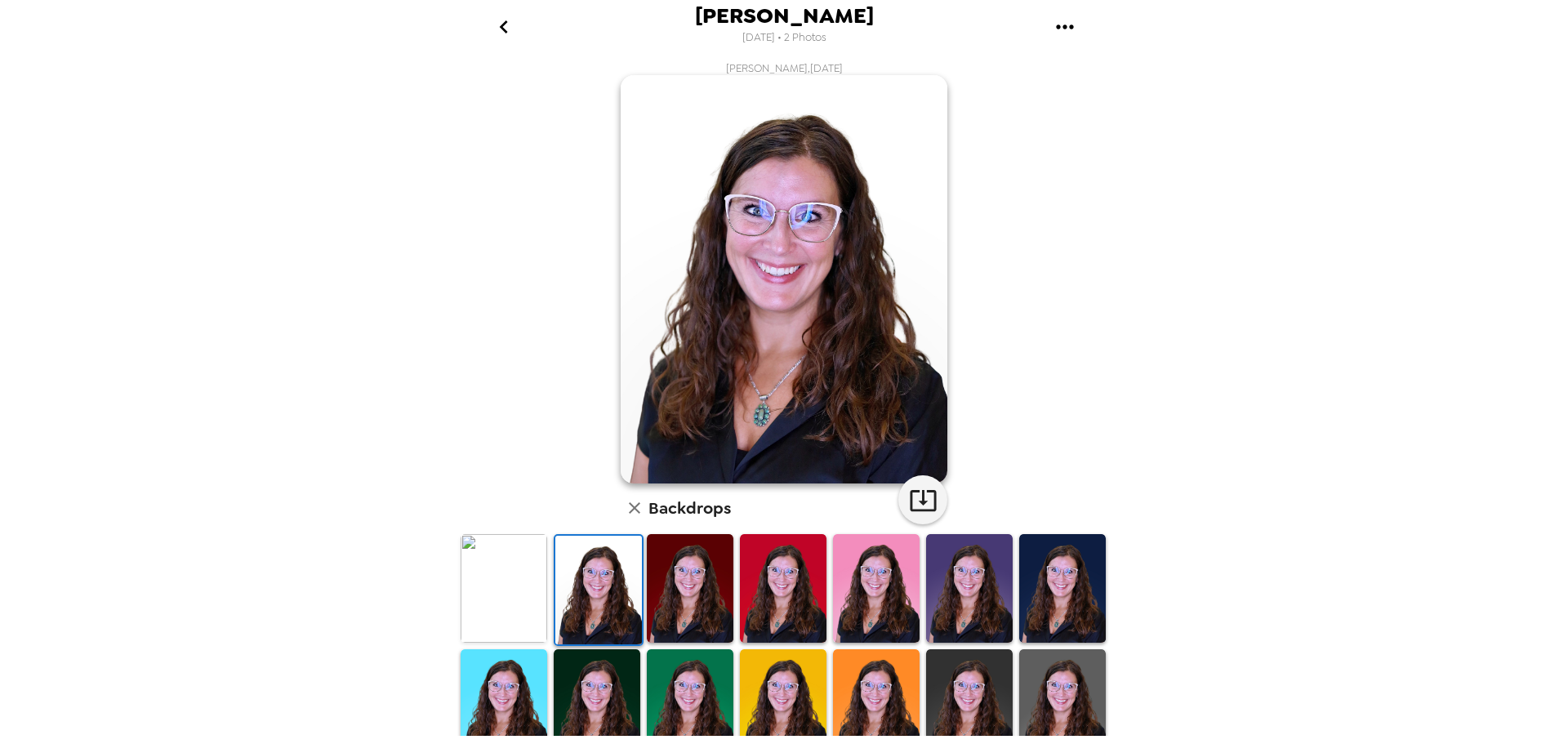
click at [675, 586] on img at bounding box center [690, 588] width 86 height 108
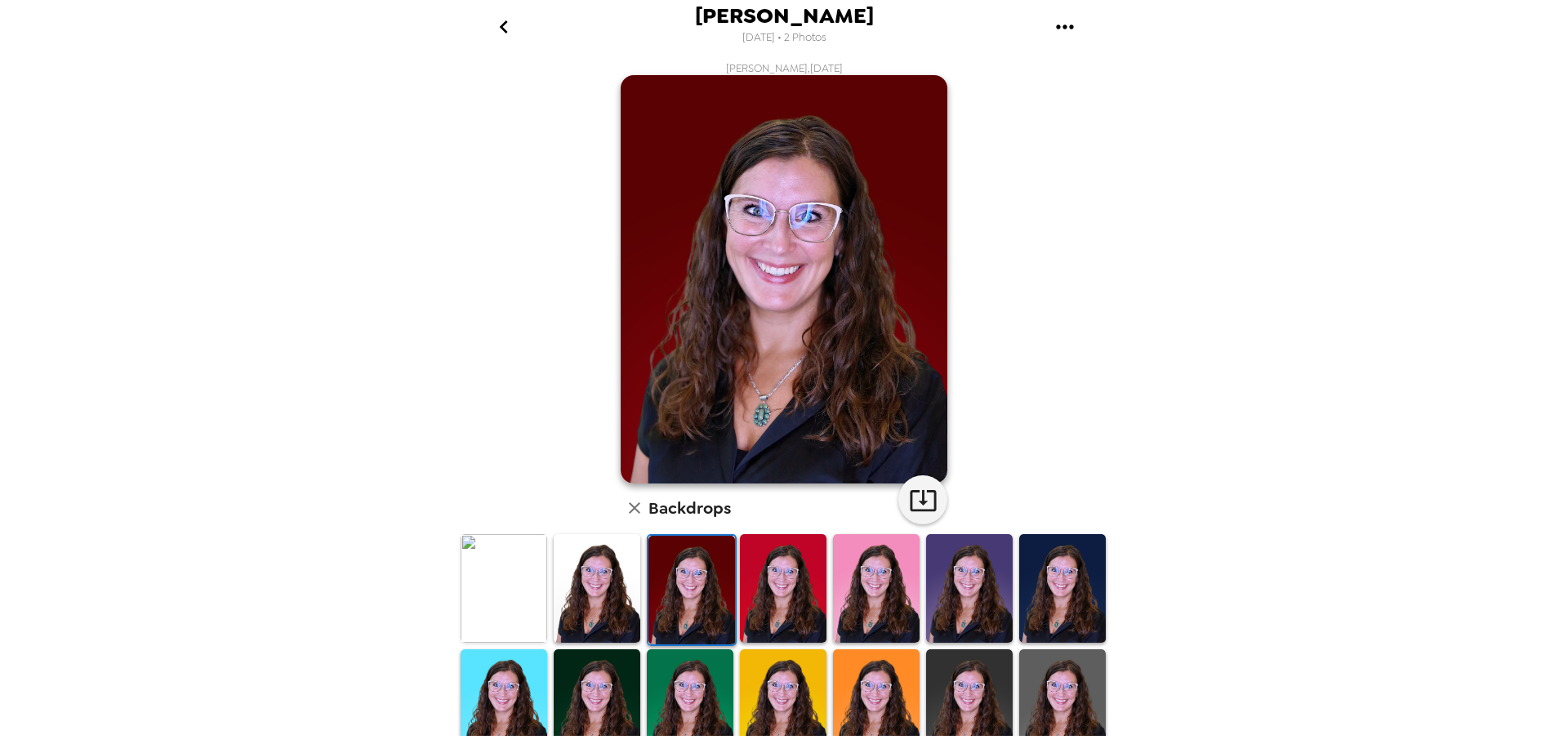
click at [779, 596] on img at bounding box center [783, 588] width 86 height 108
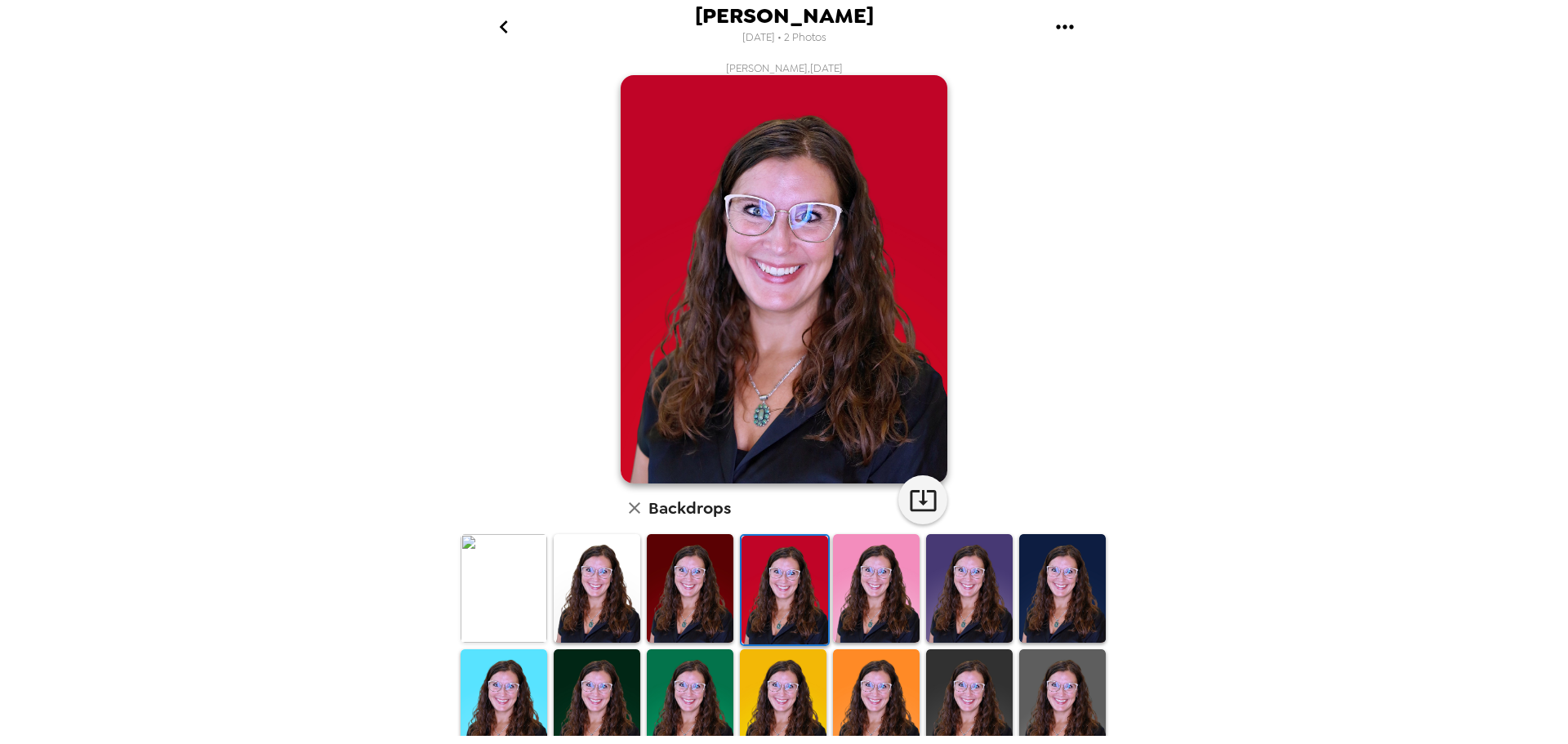
click at [703, 665] on img at bounding box center [690, 703] width 86 height 108
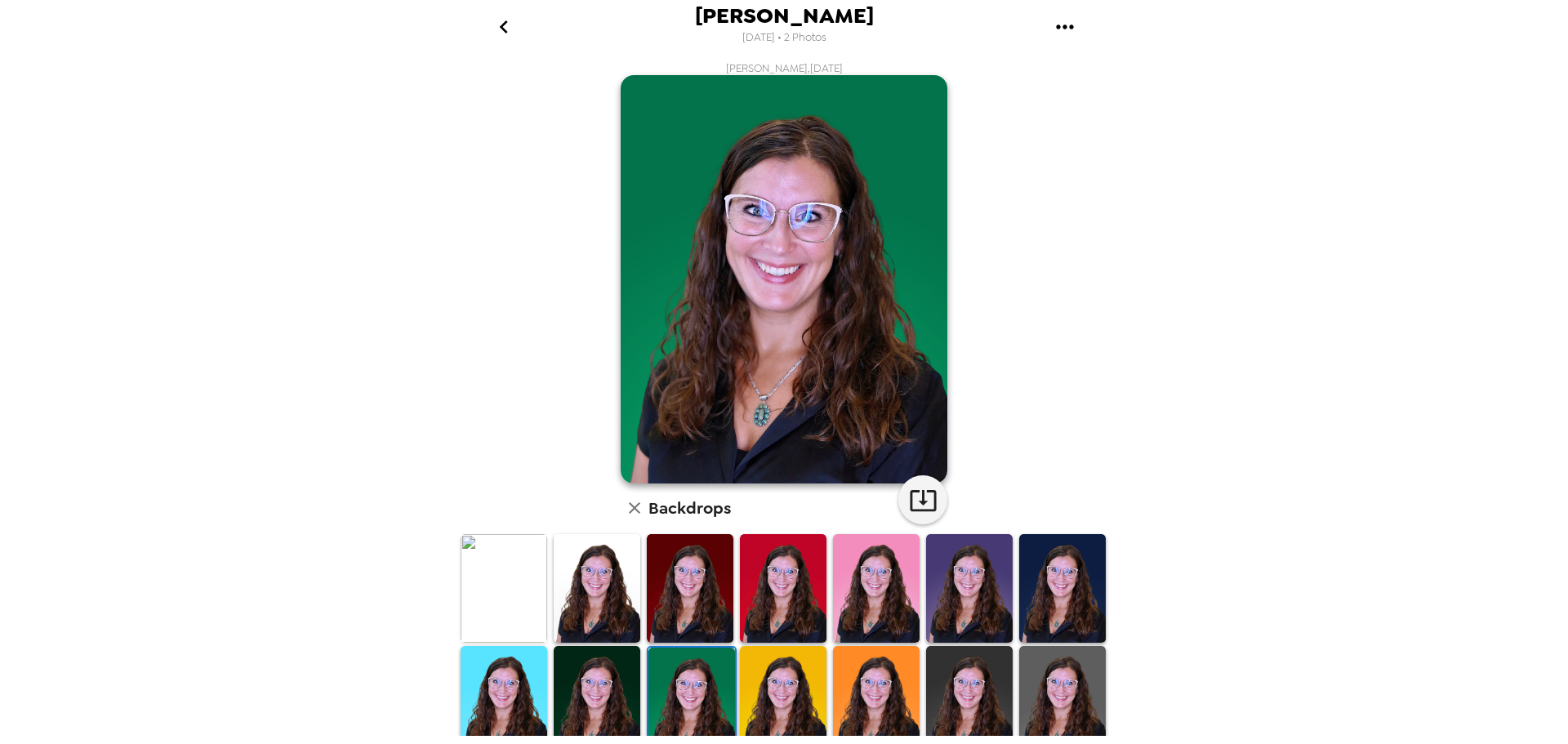
click at [783, 663] on img at bounding box center [783, 700] width 86 height 108
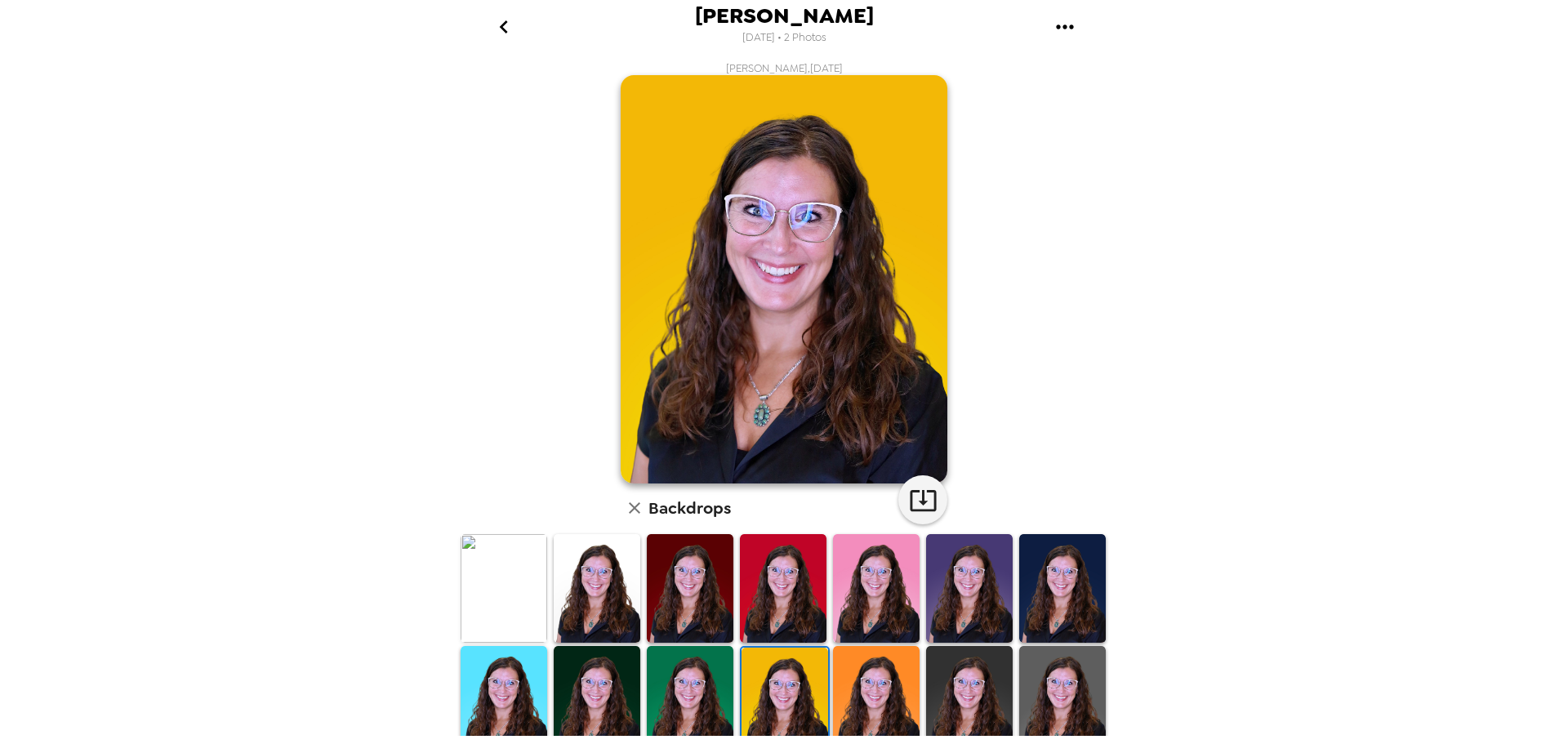
click at [888, 681] on img at bounding box center [876, 700] width 86 height 108
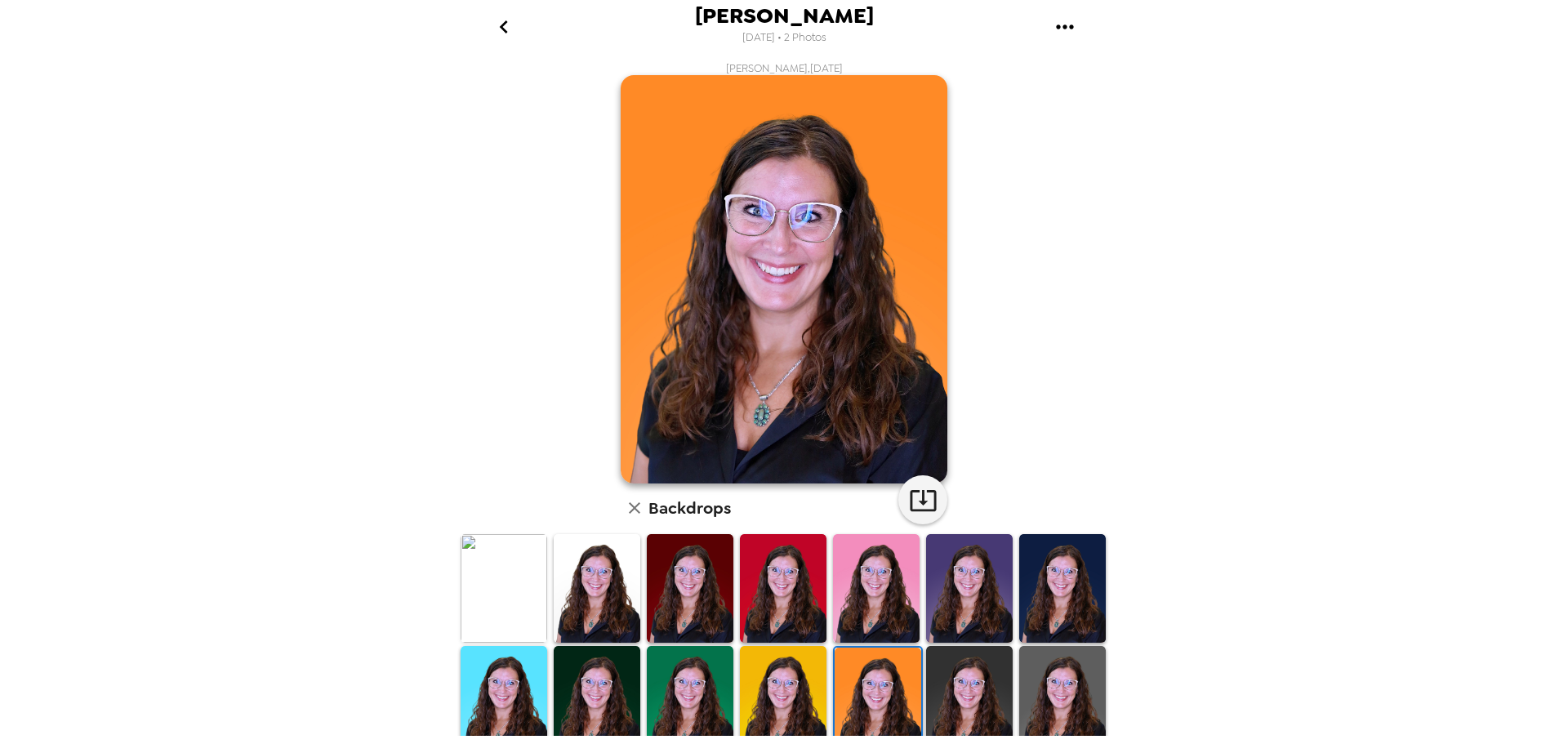
click at [969, 676] on img at bounding box center [970, 700] width 86 height 108
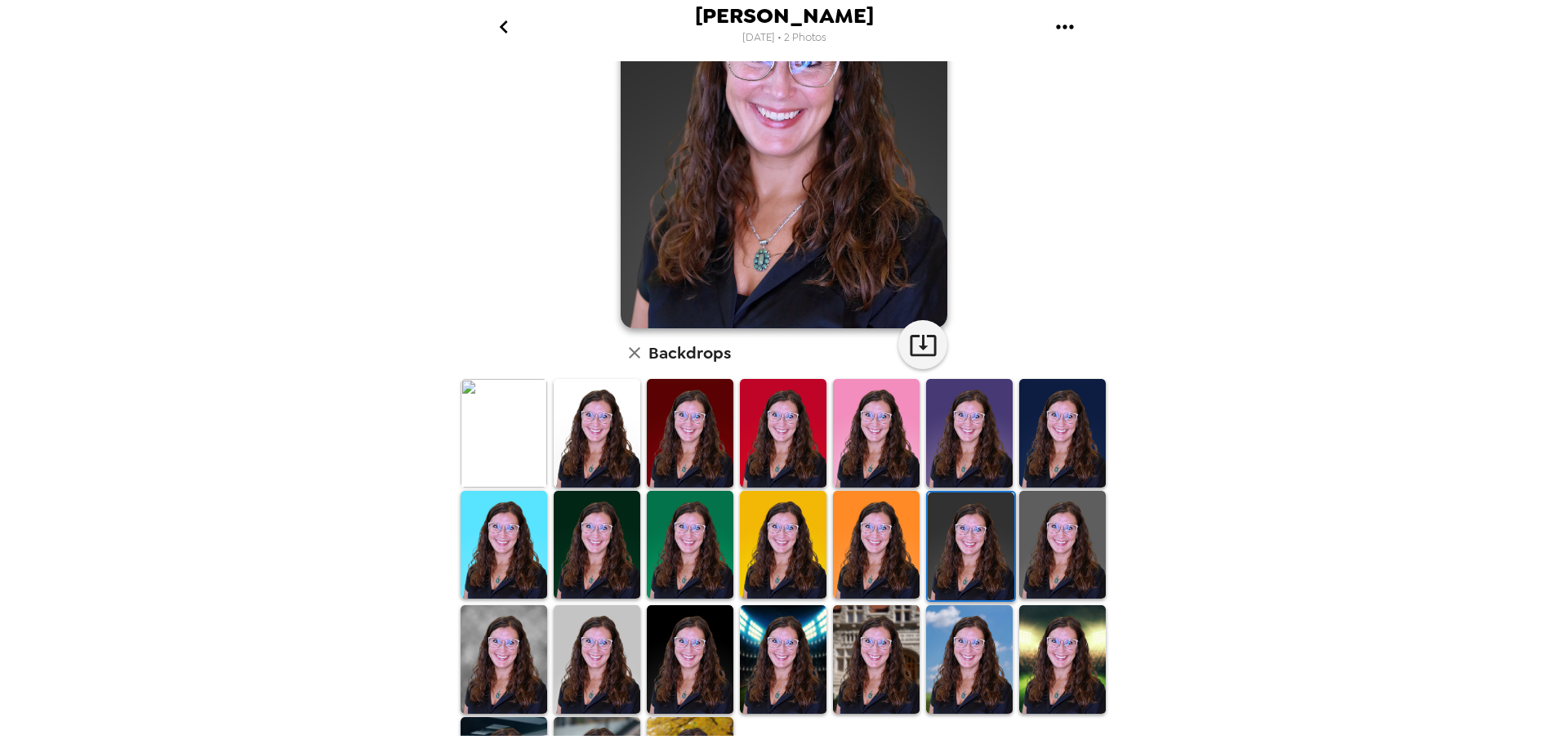
scroll to position [74, 0]
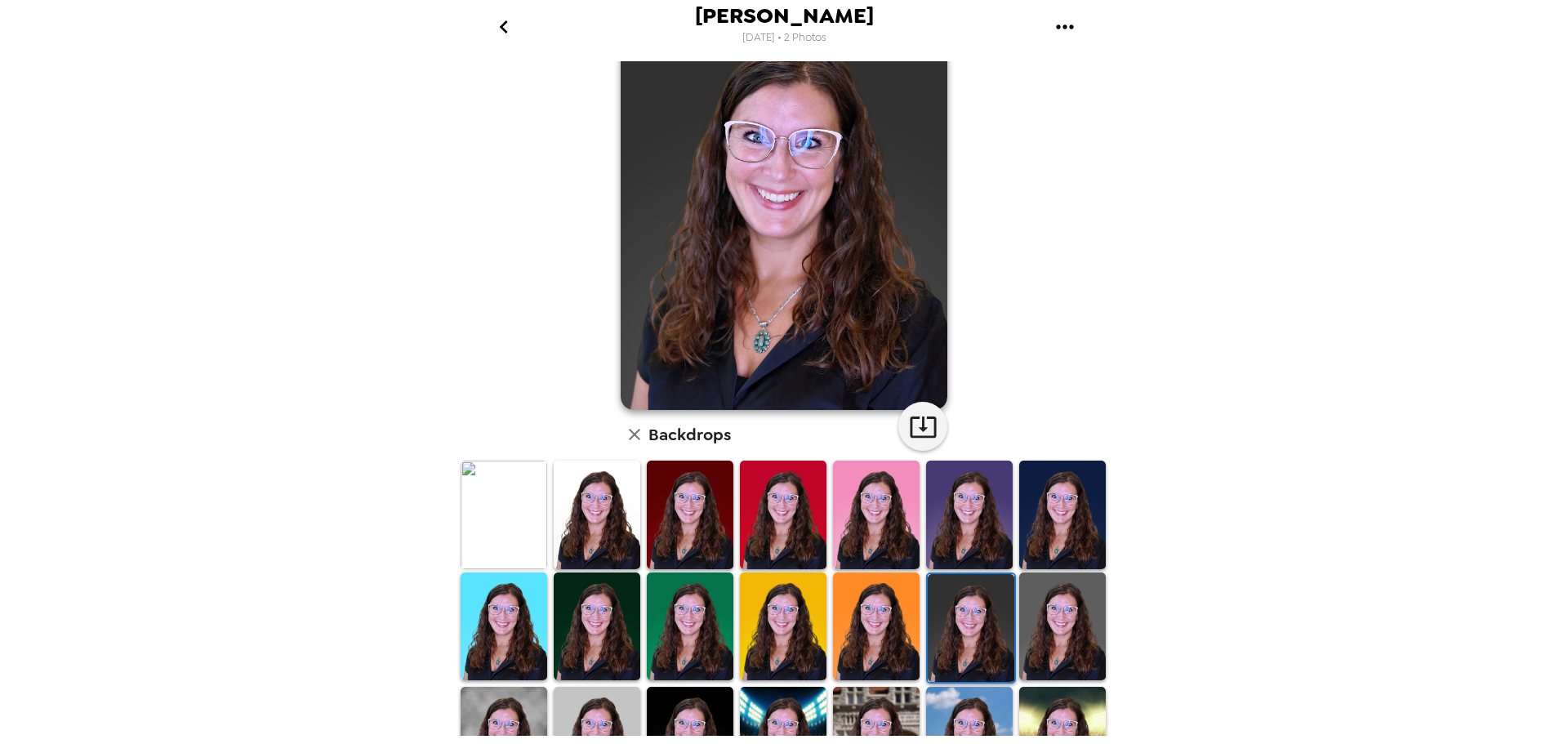
click at [588, 707] on img at bounding box center [597, 741] width 86 height 108
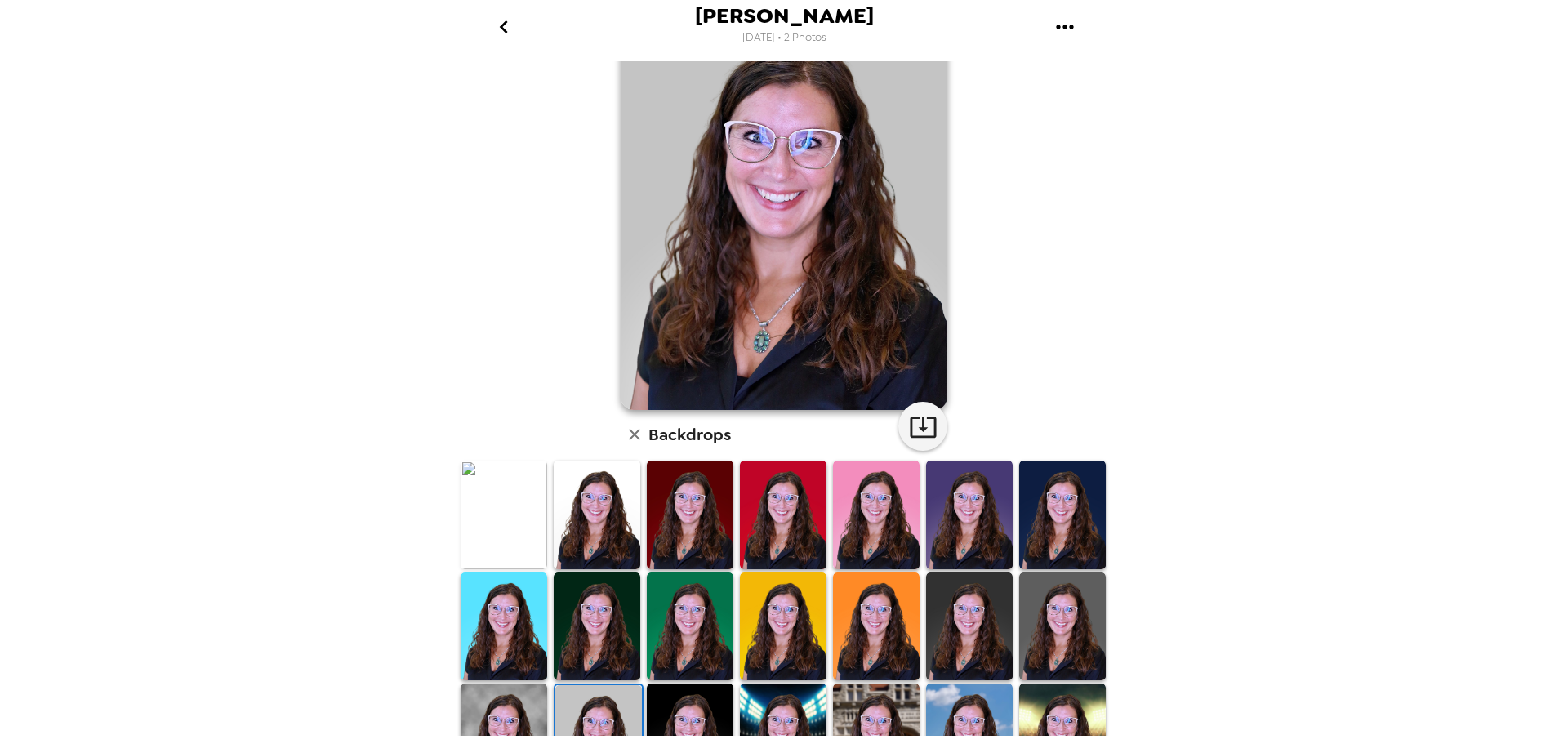
click at [523, 626] on img at bounding box center [504, 626] width 86 height 108
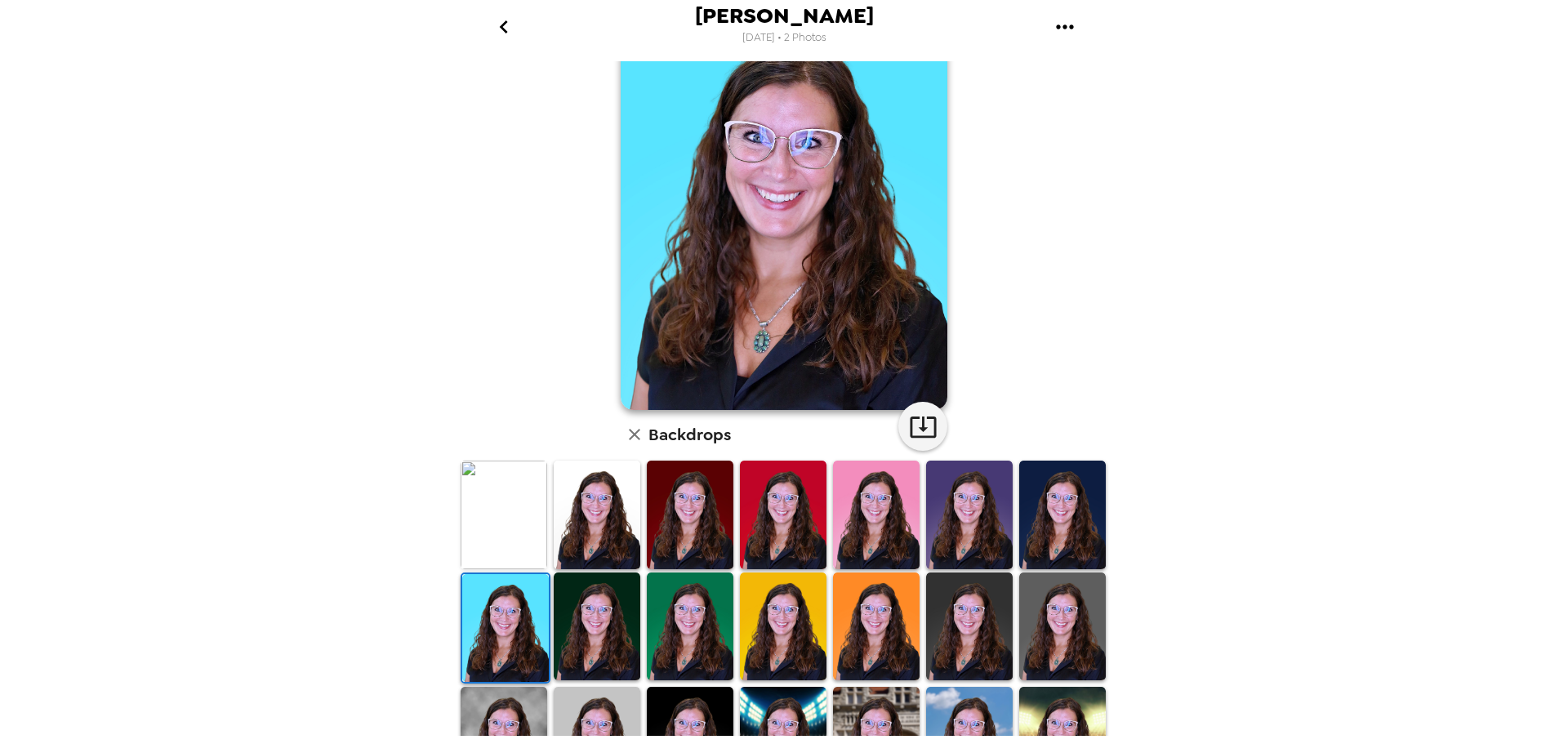
click at [571, 590] on img at bounding box center [597, 626] width 86 height 108
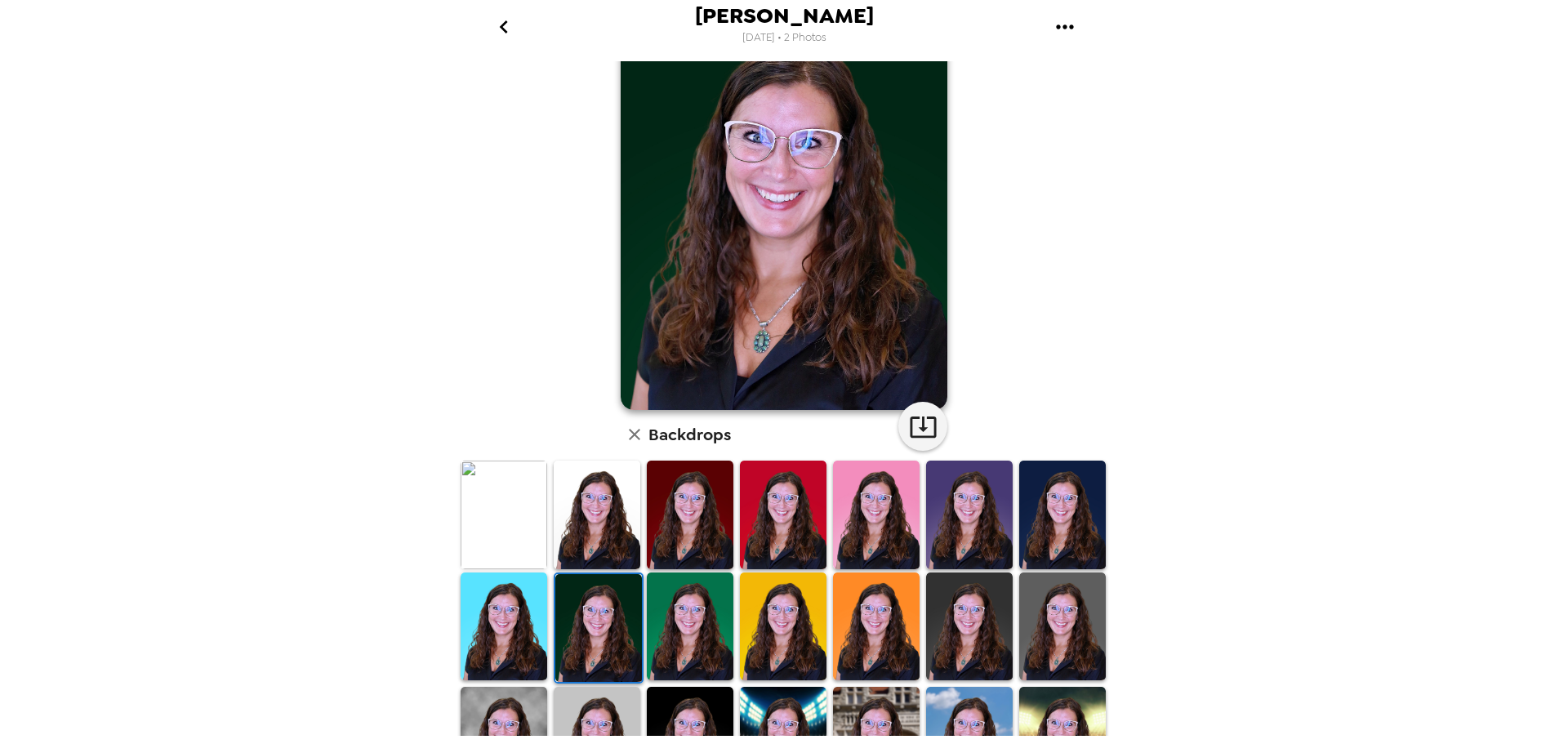
drag, startPoint x: 1225, startPoint y: 510, endPoint x: 1229, endPoint y: 501, distance: 9.8
click at [1227, 504] on div "[PERSON_NAME] [DATE] • 2 Photos [PERSON_NAME] , [DATE] Backdrops" at bounding box center [784, 372] width 1568 height 744
click at [1471, 718] on div "[PERSON_NAME] [DATE] • 2 Photos [PERSON_NAME] , [DATE] Backdrops" at bounding box center [784, 372] width 1568 height 744
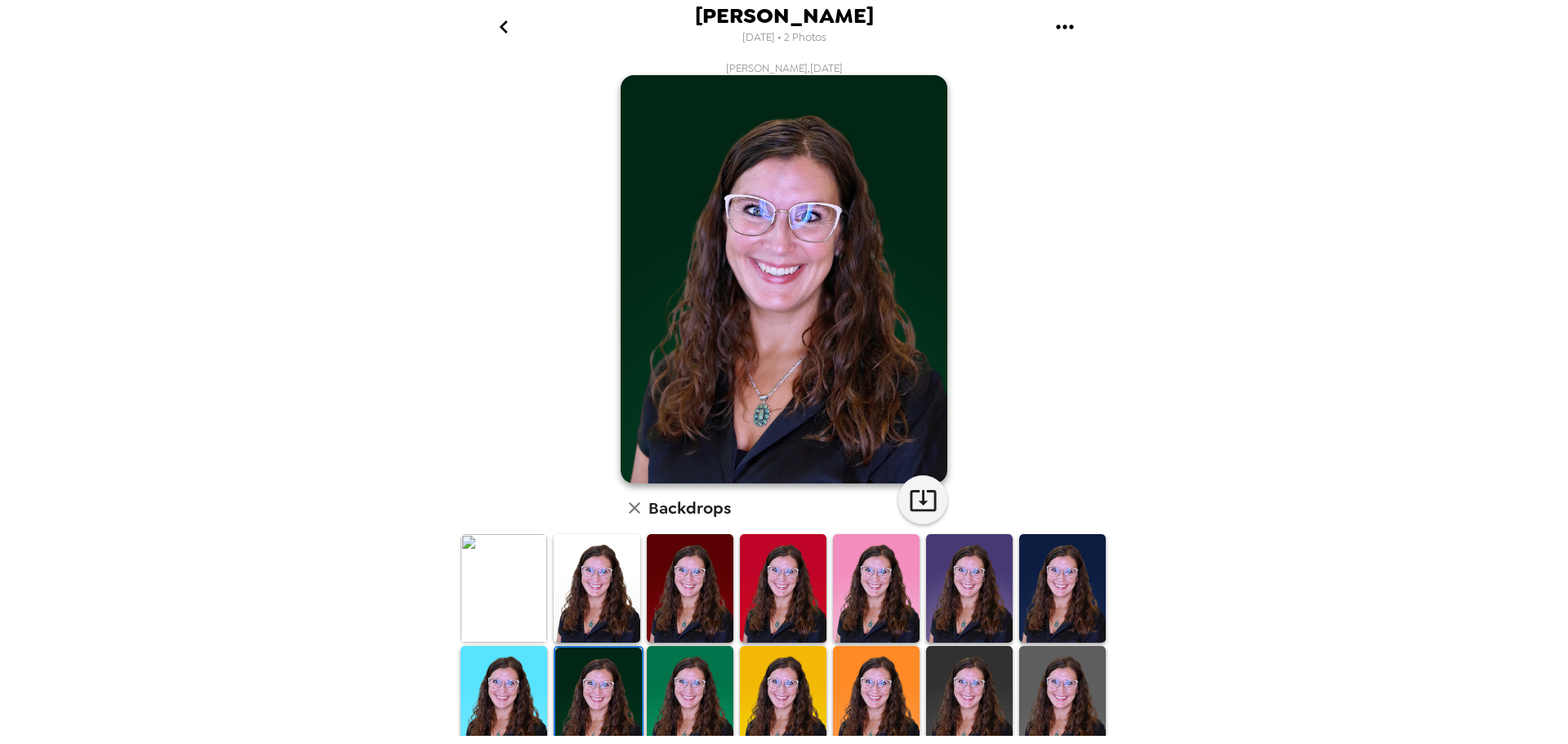
scroll to position [74, 0]
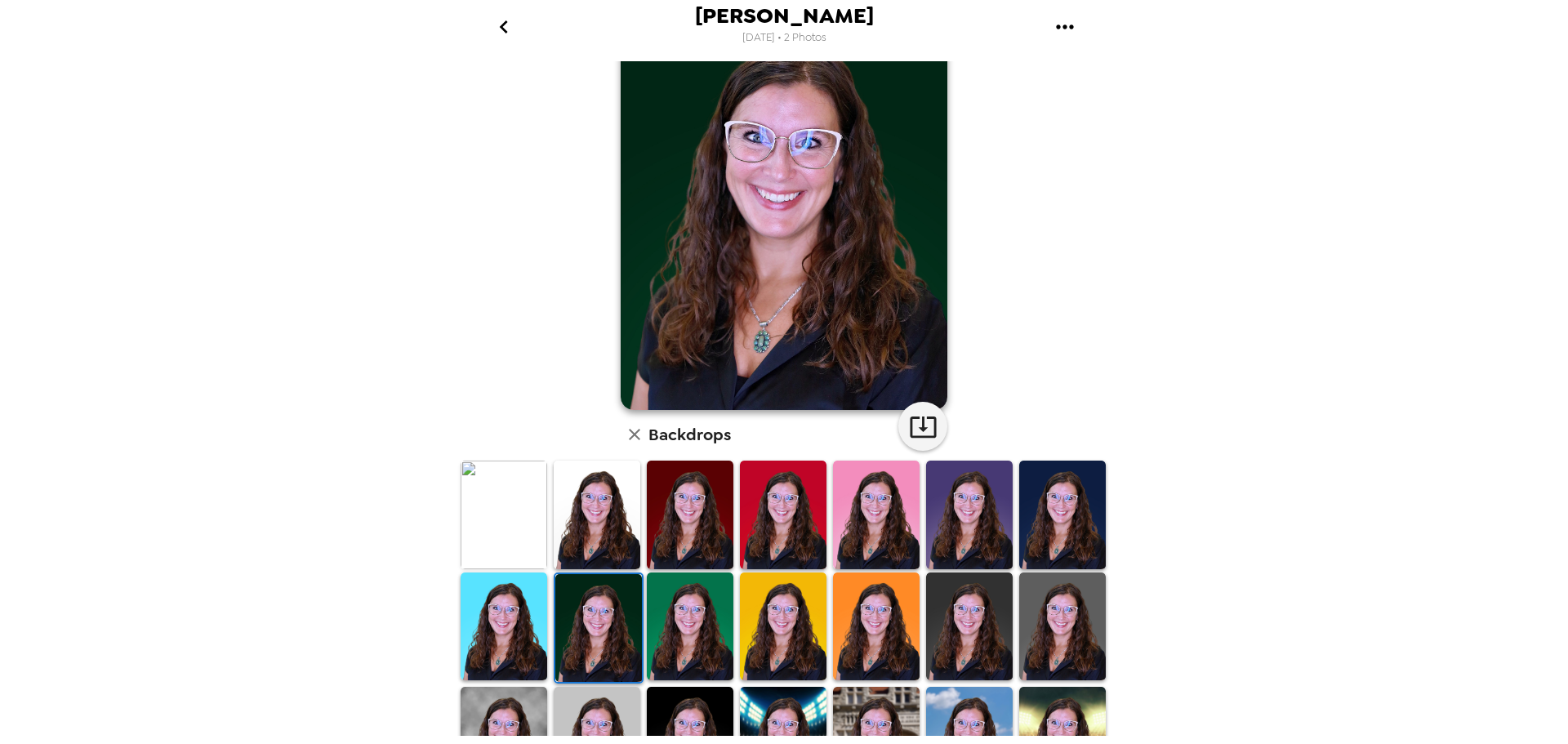
click at [701, 621] on img at bounding box center [690, 626] width 86 height 108
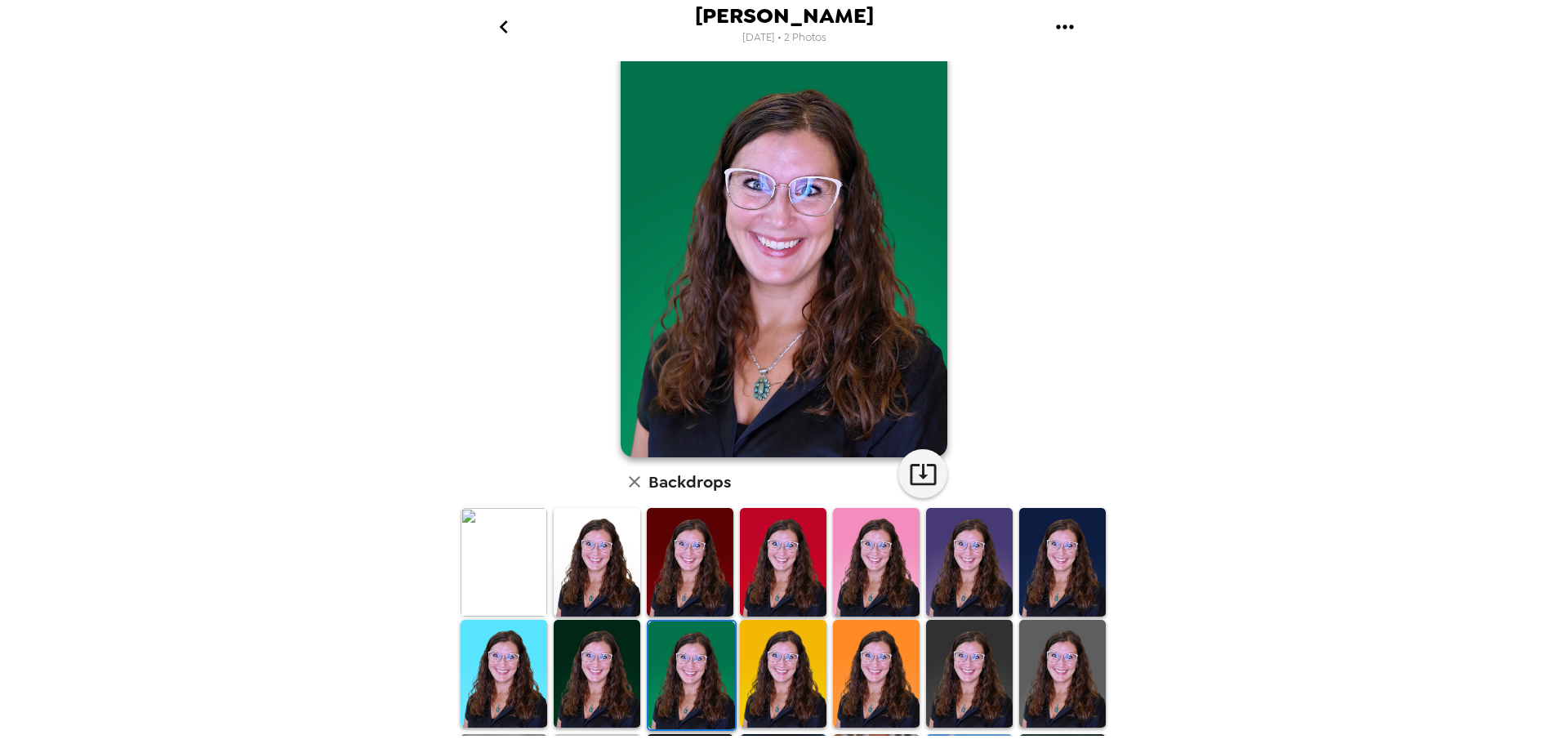
scroll to position [0, 0]
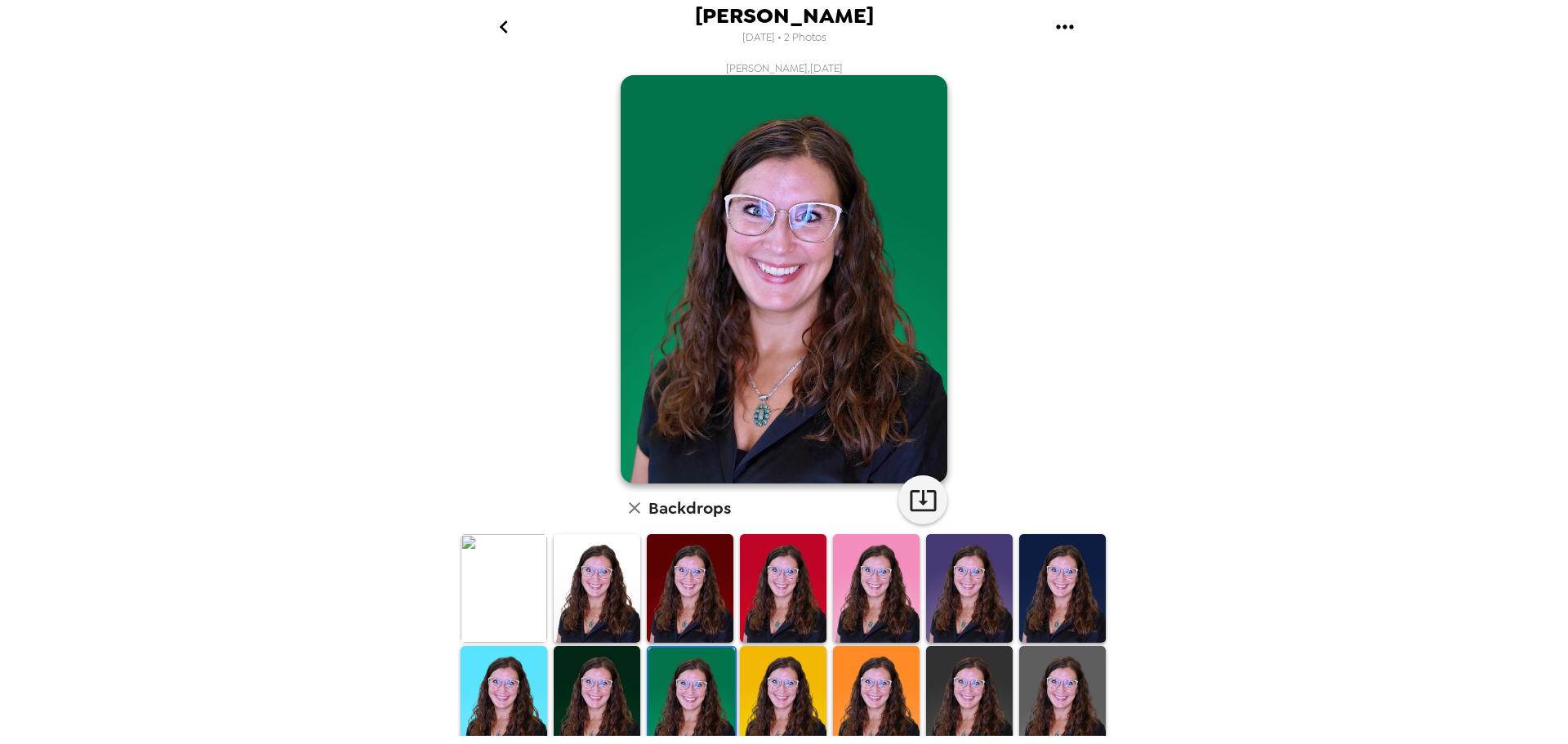
click at [1330, 366] on div "[PERSON_NAME] [DATE] • 2 Photos [PERSON_NAME] , [DATE] Backdrops" at bounding box center [784, 372] width 1568 height 744
click at [1071, 662] on img at bounding box center [1063, 700] width 86 height 108
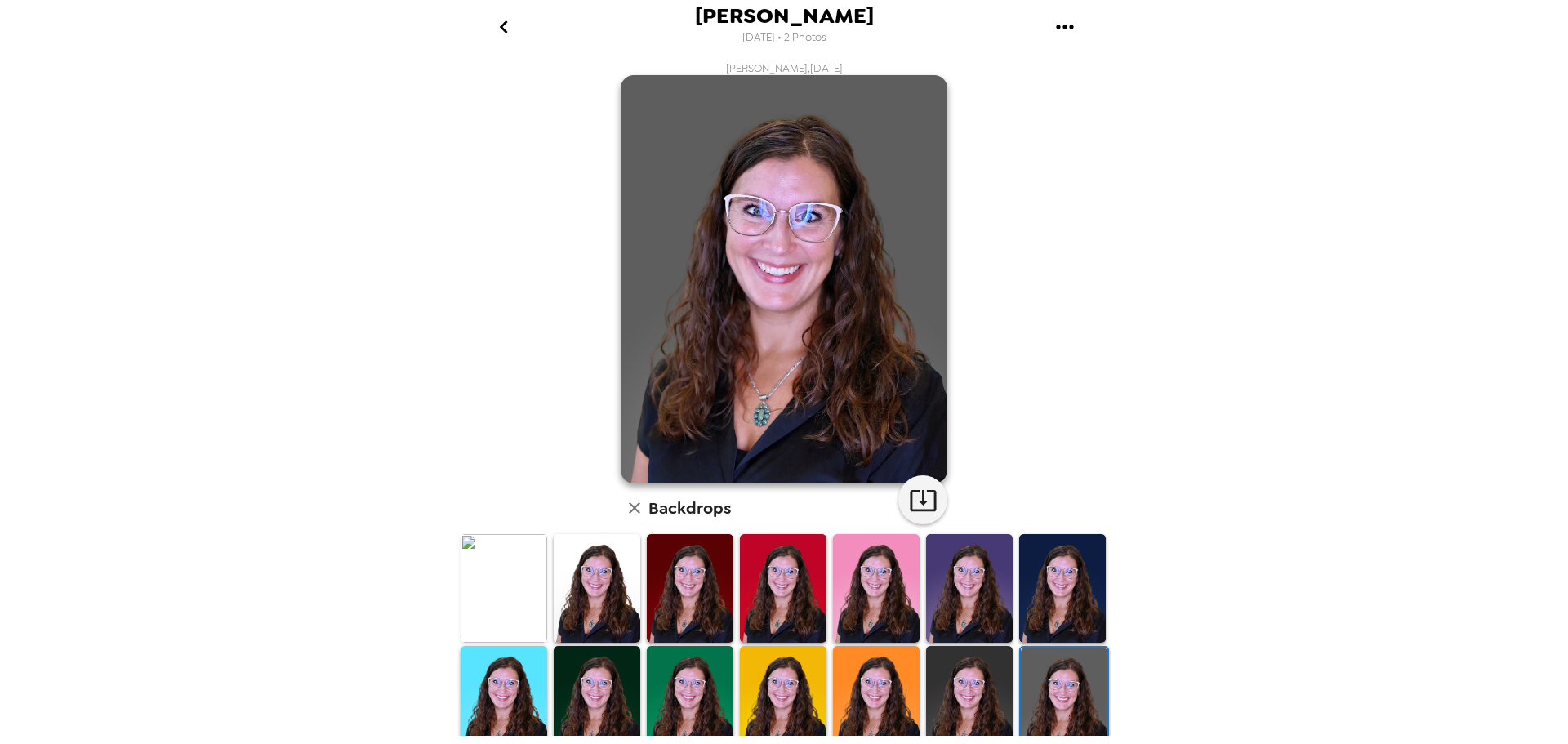
click at [972, 653] on img at bounding box center [970, 700] width 86 height 108
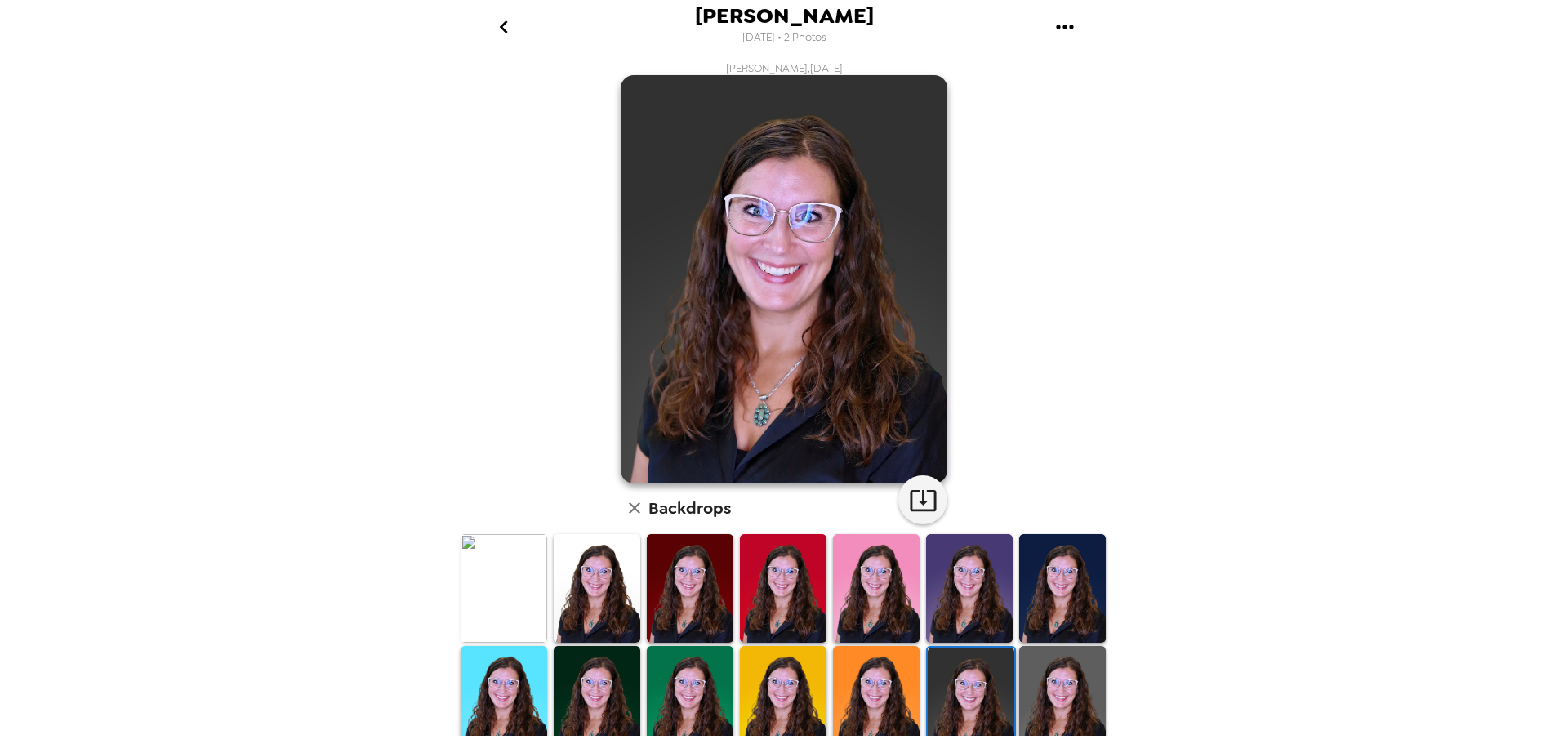
click at [1062, 679] on img at bounding box center [1063, 700] width 86 height 108
